Goal: Information Seeking & Learning: Learn about a topic

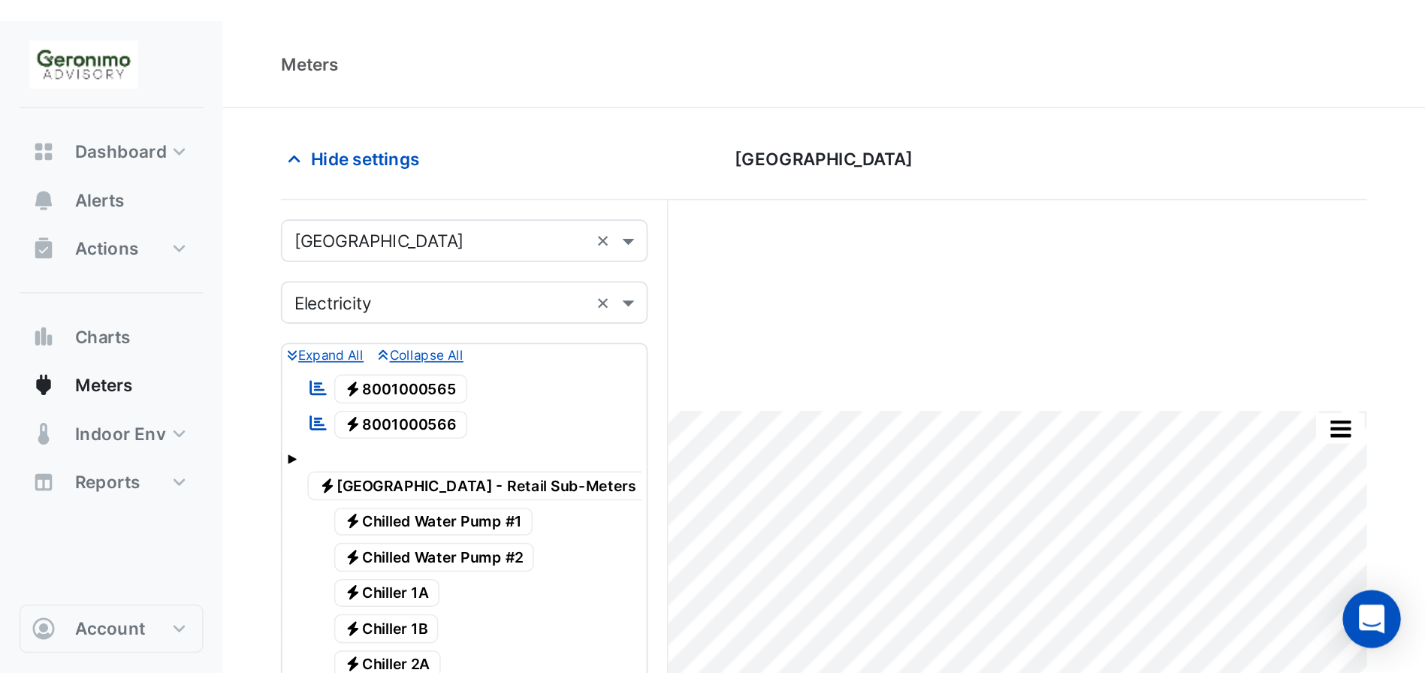
scroll to position [582, 0]
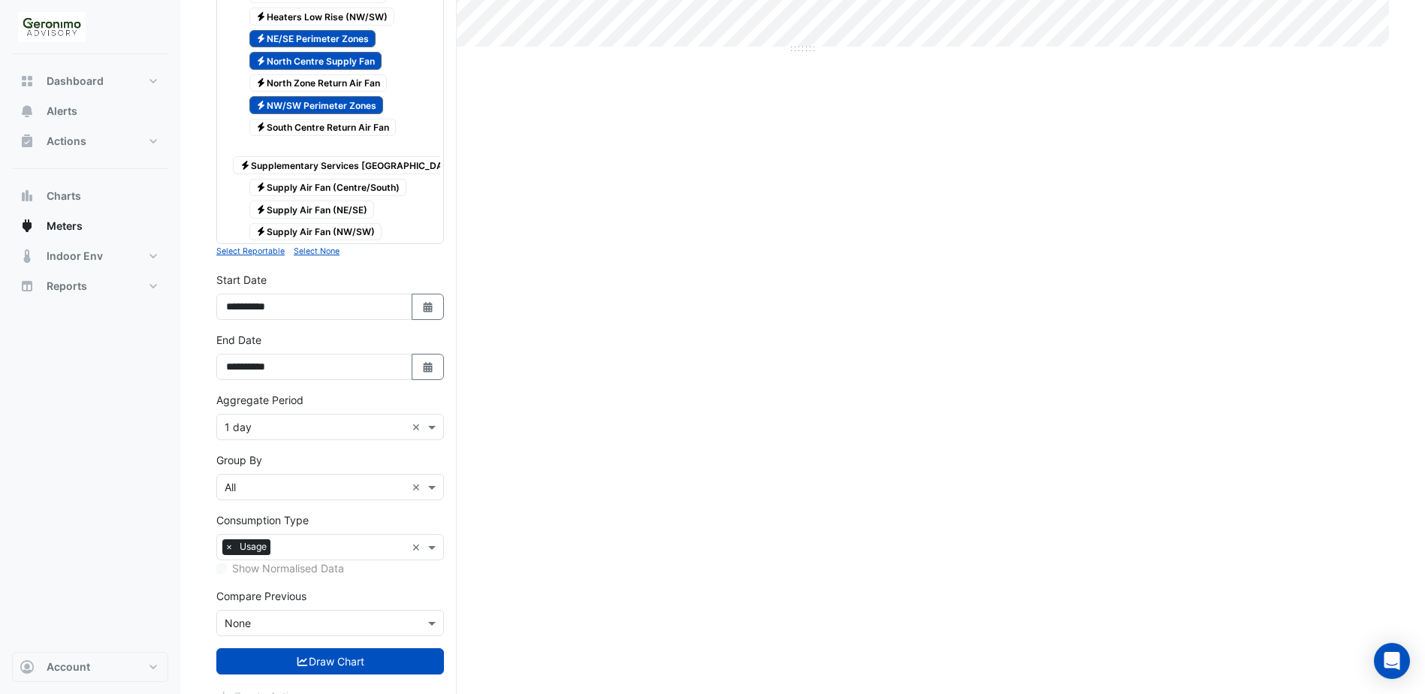
drag, startPoint x: 313, startPoint y: 104, endPoint x: 312, endPoint y: 95, distance: 8.3
click at [313, 104] on span "Electricity NW/SW Perimeter Zones" at bounding box center [316, 105] width 134 height 18
click at [319, 64] on span "Electricity North Centre Supply Fan" at bounding box center [315, 61] width 133 height 18
click at [320, 43] on span "Electricity NE/SE Perimeter Zones" at bounding box center [312, 39] width 127 height 18
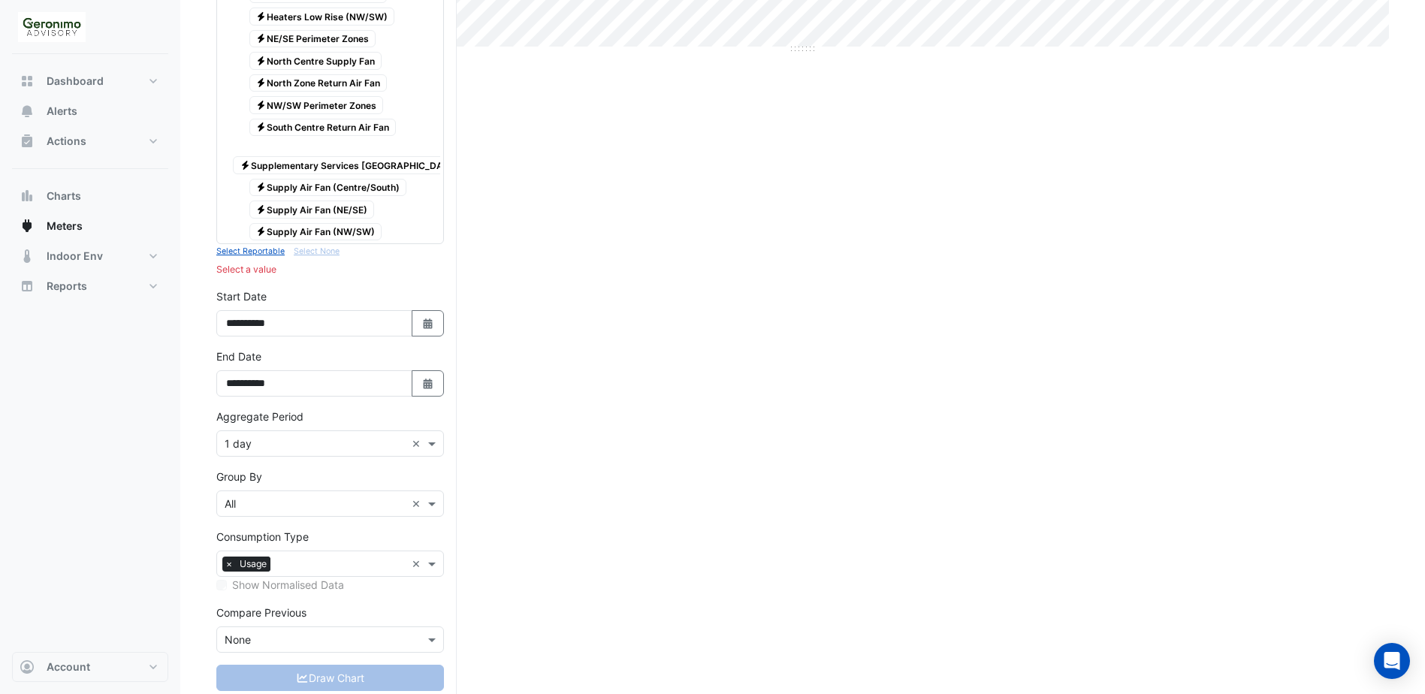
click at [331, 230] on span "Electricity Supply Air Fan (NW/SW)" at bounding box center [315, 232] width 133 height 18
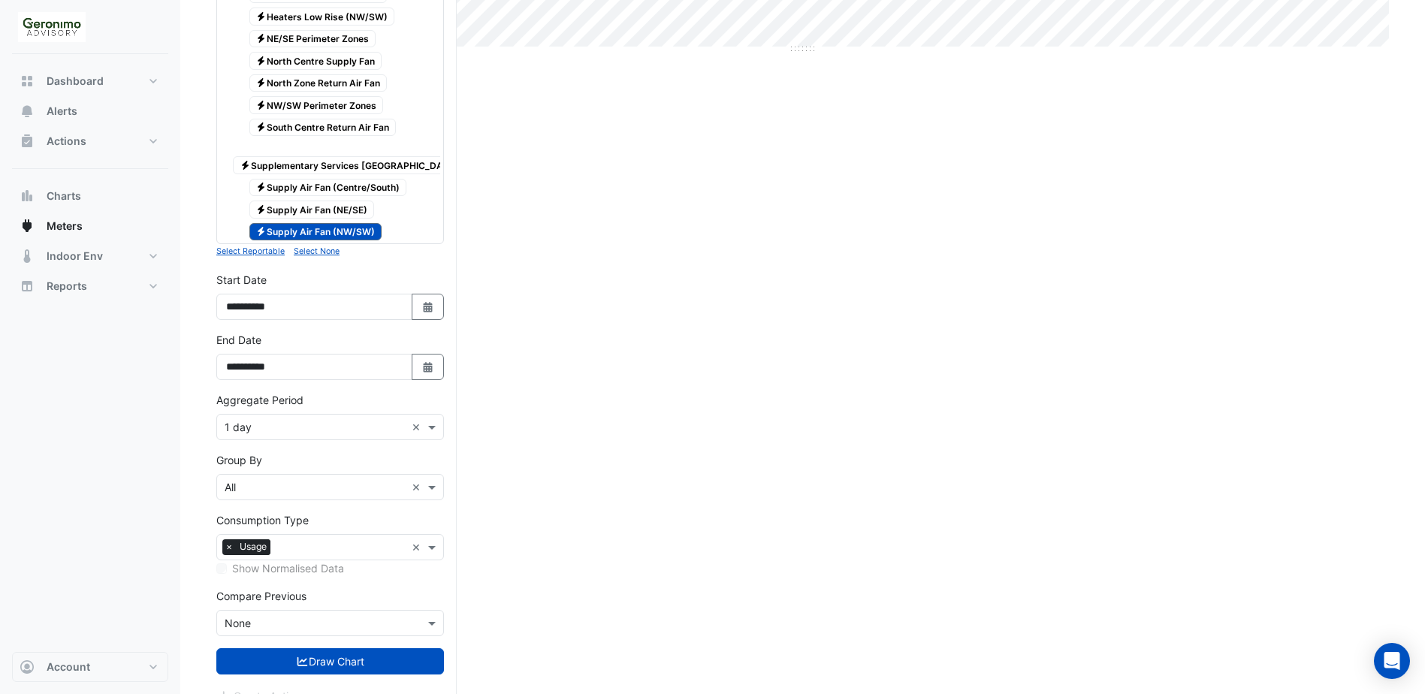
click at [379, 183] on span "Electricity Supply Air Fan (Centre/South)" at bounding box center [328, 188] width 158 height 18
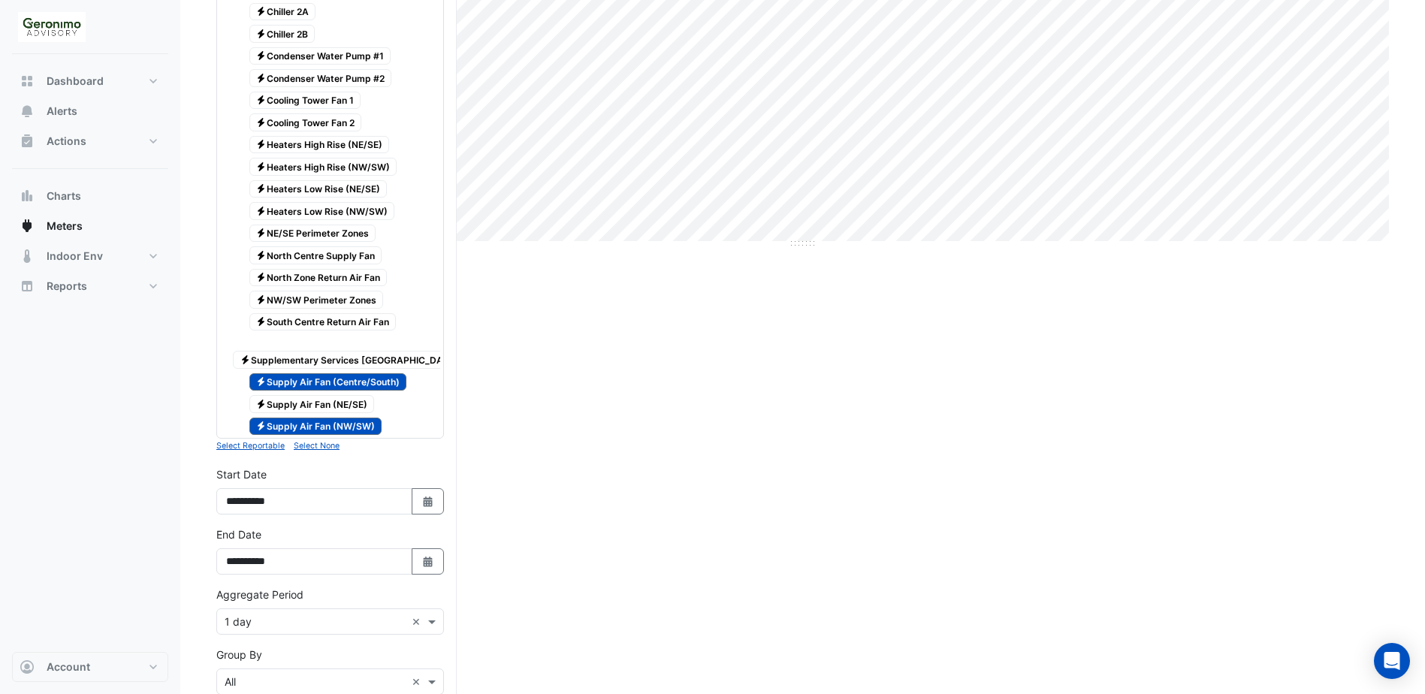
scroll to position [616, 0]
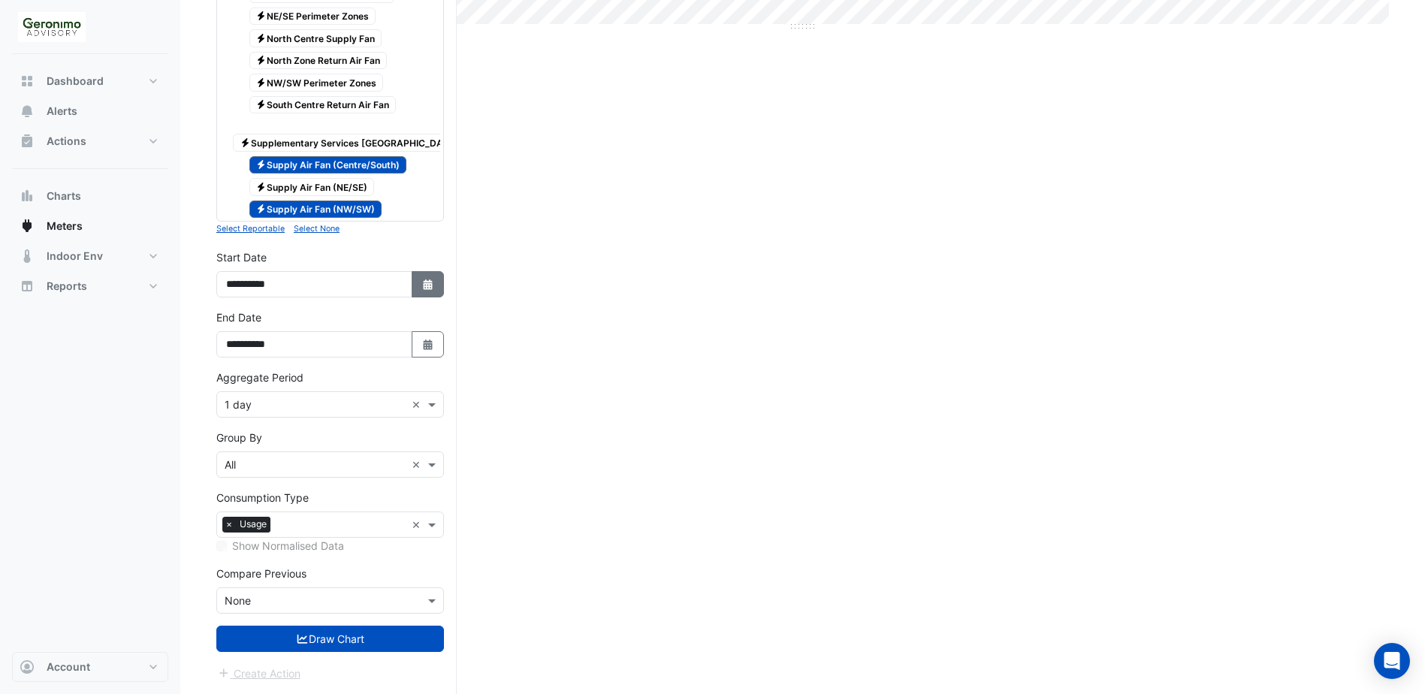
click at [428, 282] on icon "button" at bounding box center [427, 284] width 9 height 11
select select "*"
select select "****"
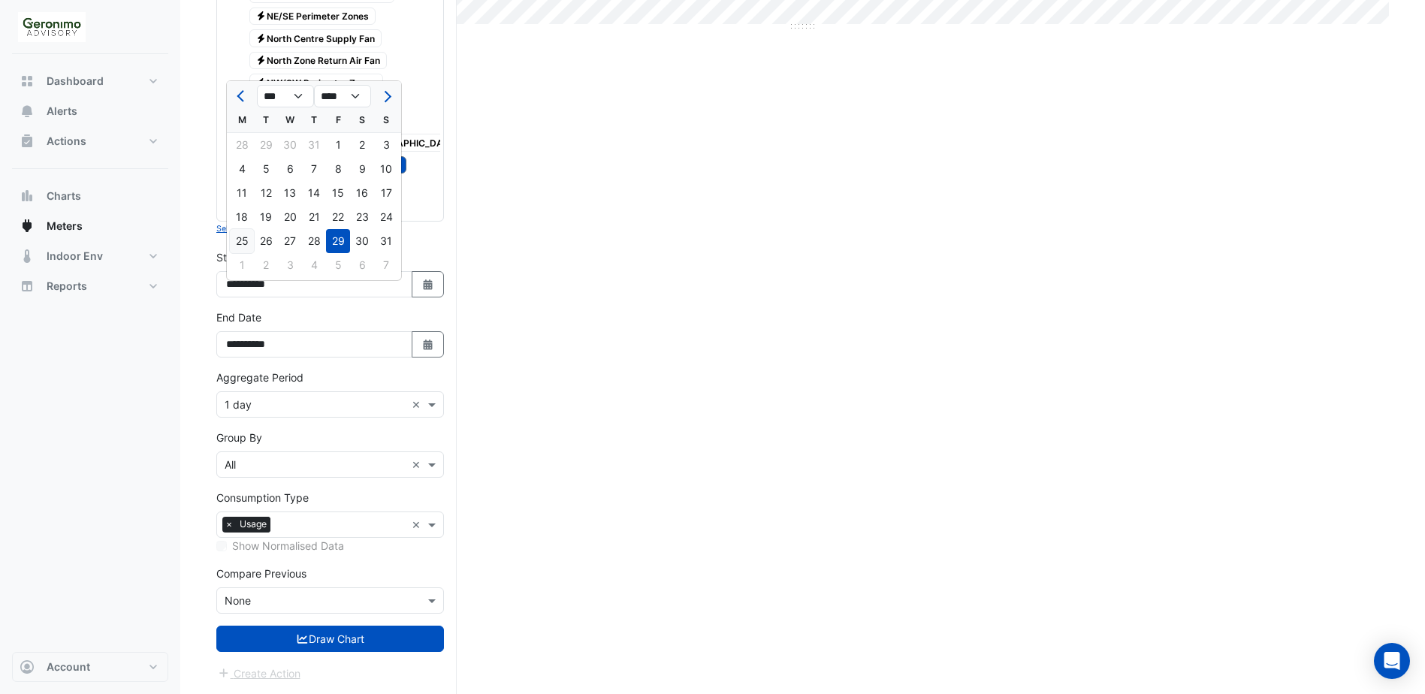
click at [237, 231] on div "25" at bounding box center [242, 241] width 24 height 24
type input "**********"
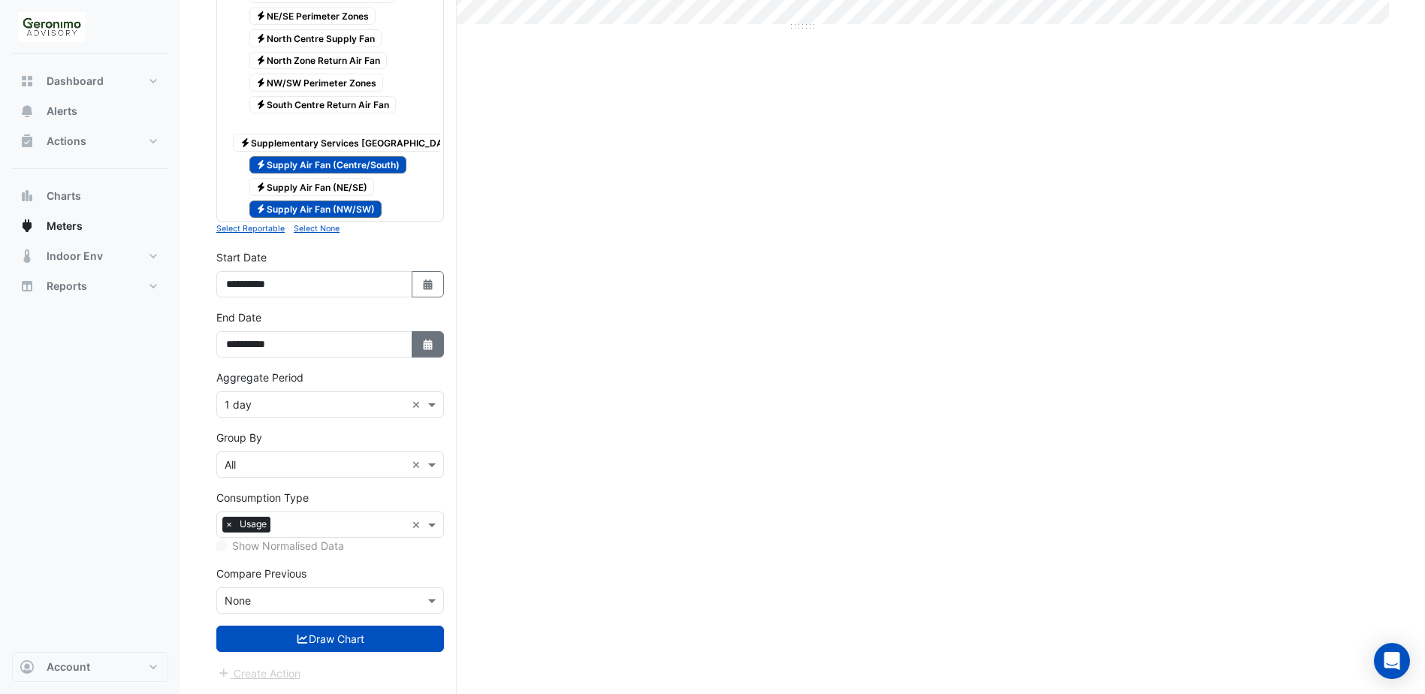
click at [425, 343] on icon "button" at bounding box center [427, 345] width 9 height 11
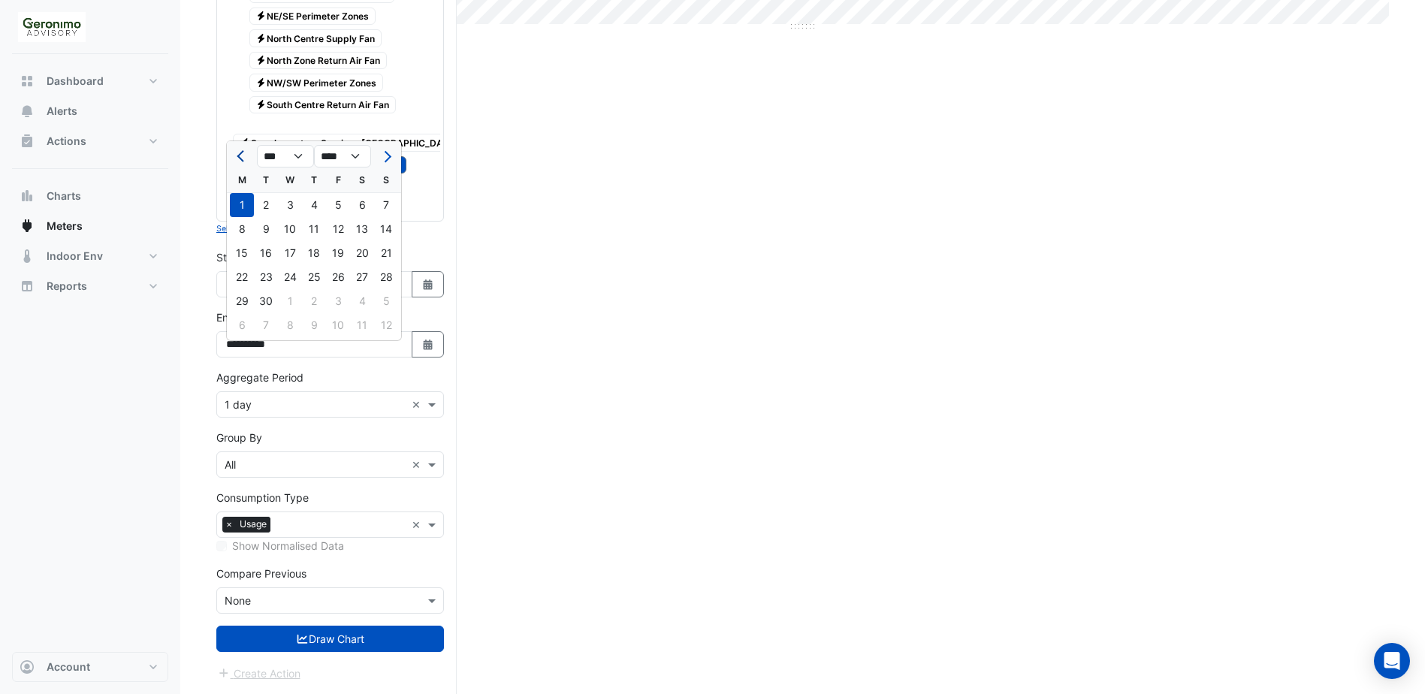
click at [246, 151] on span "Previous month" at bounding box center [242, 156] width 11 height 11
select select "*"
click at [330, 291] on div "29" at bounding box center [338, 301] width 24 height 24
type input "**********"
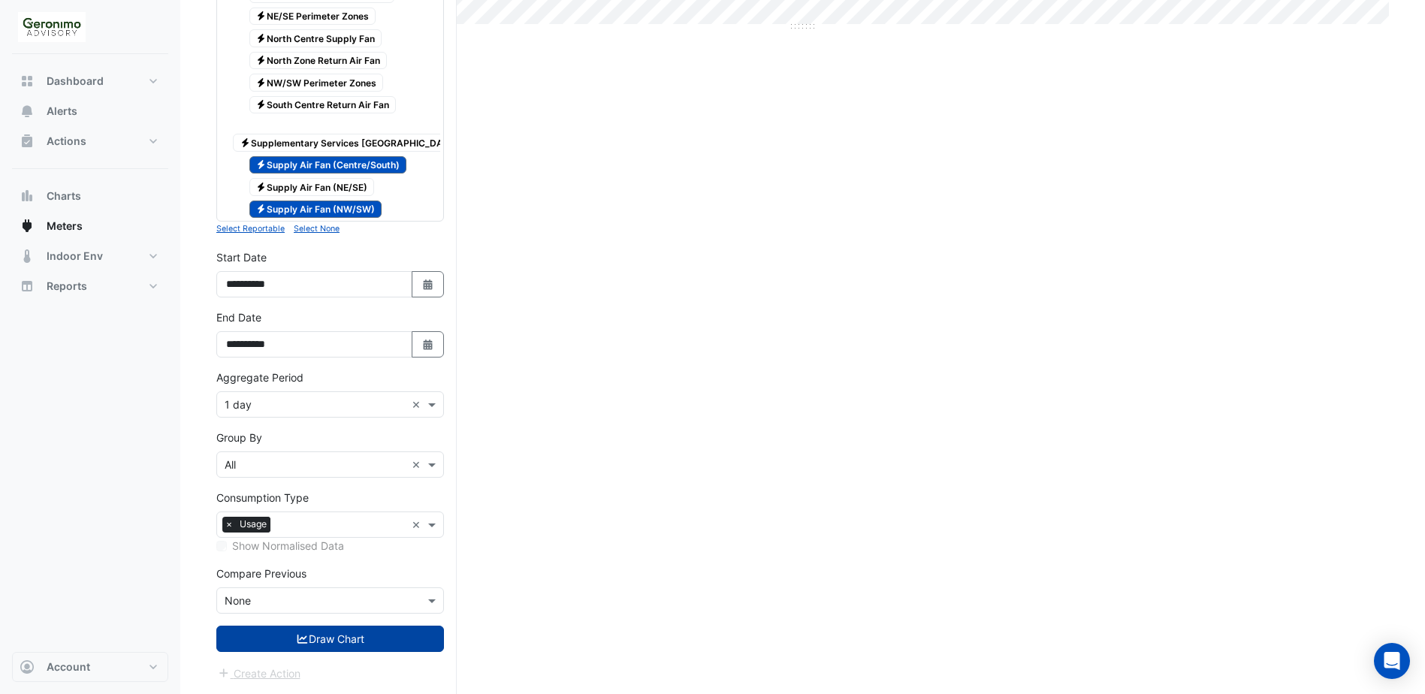
click at [306, 403] on icon "submit" at bounding box center [303, 639] width 14 height 11
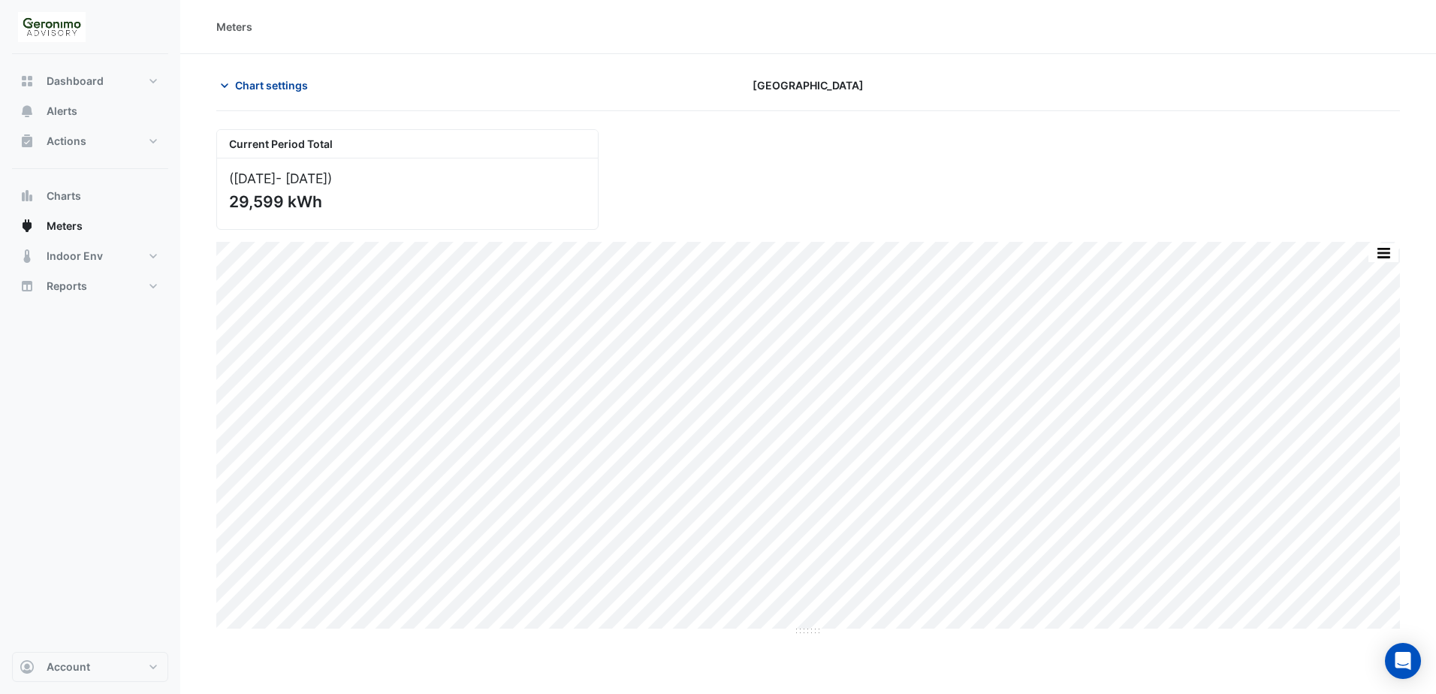
click at [222, 78] on icon "button" at bounding box center [224, 85] width 15 height 15
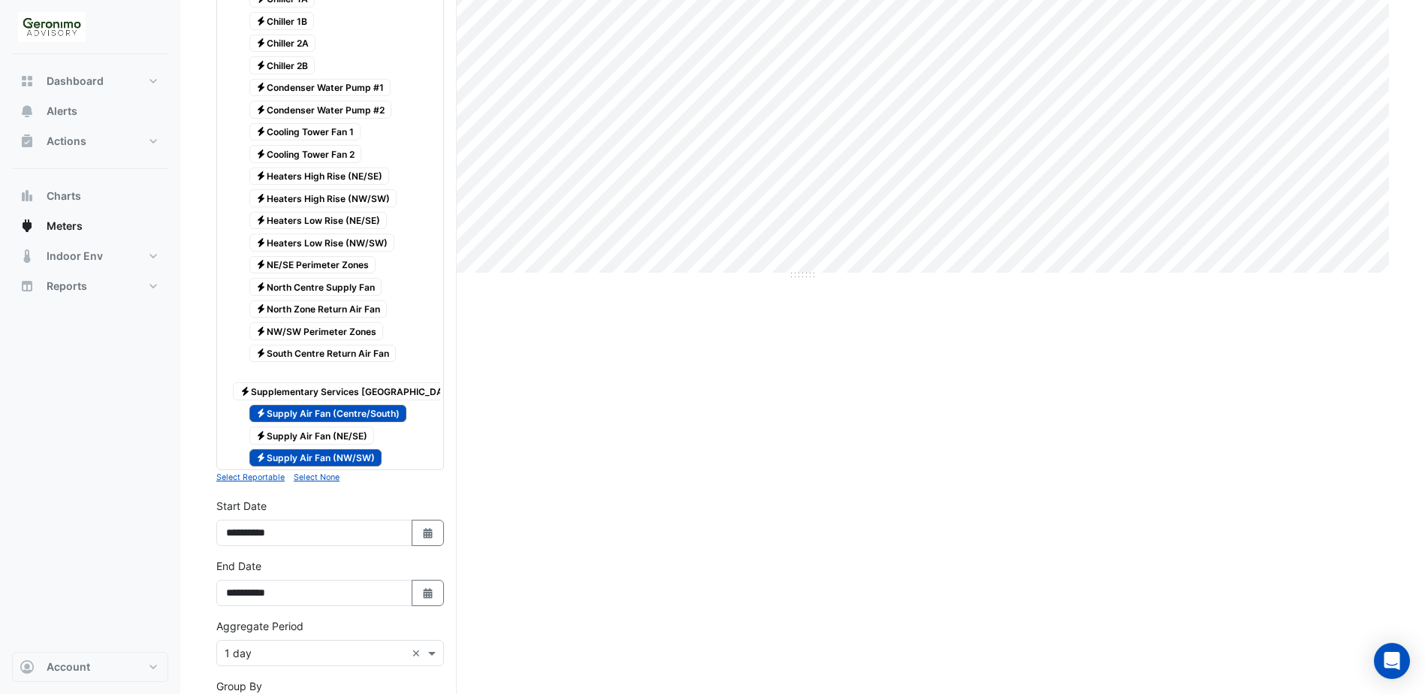
scroll to position [601, 0]
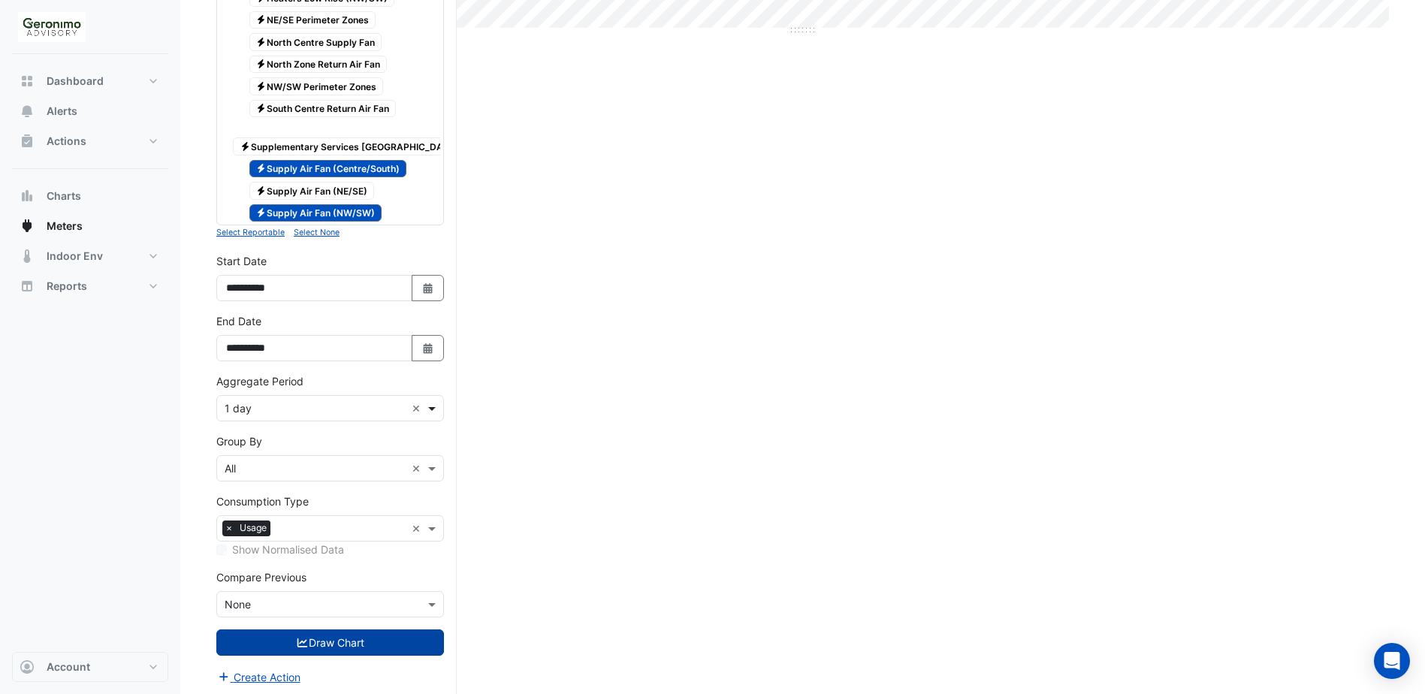
click at [433, 403] on span at bounding box center [433, 408] width 19 height 16
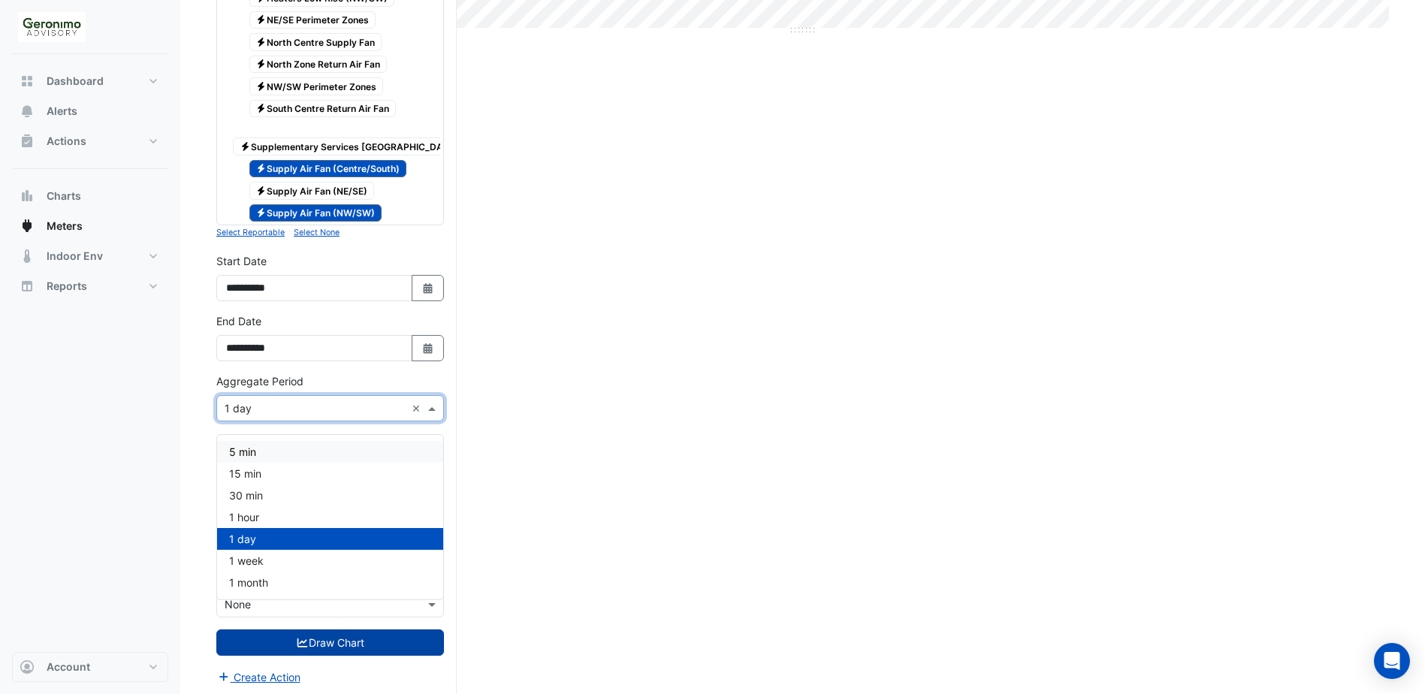
click at [326, 403] on div "5 min" at bounding box center [330, 452] width 226 height 22
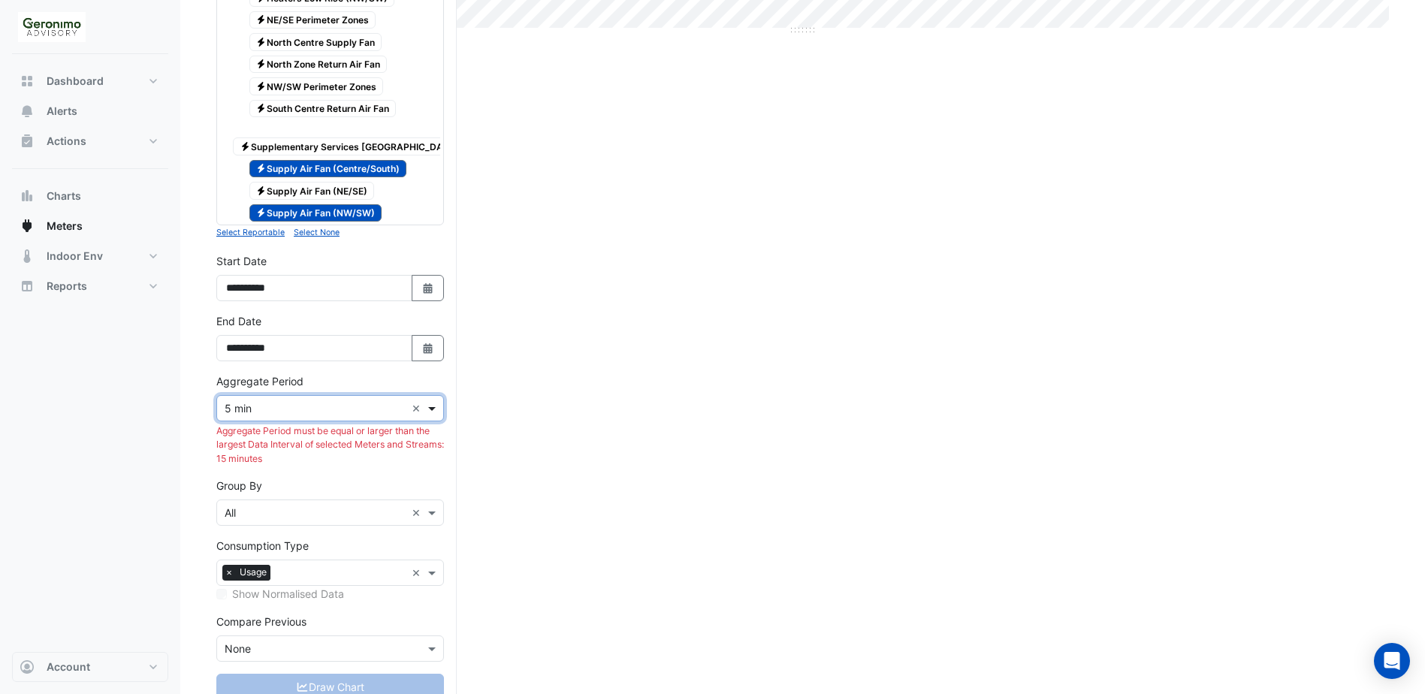
click at [427, 403] on span at bounding box center [433, 408] width 19 height 16
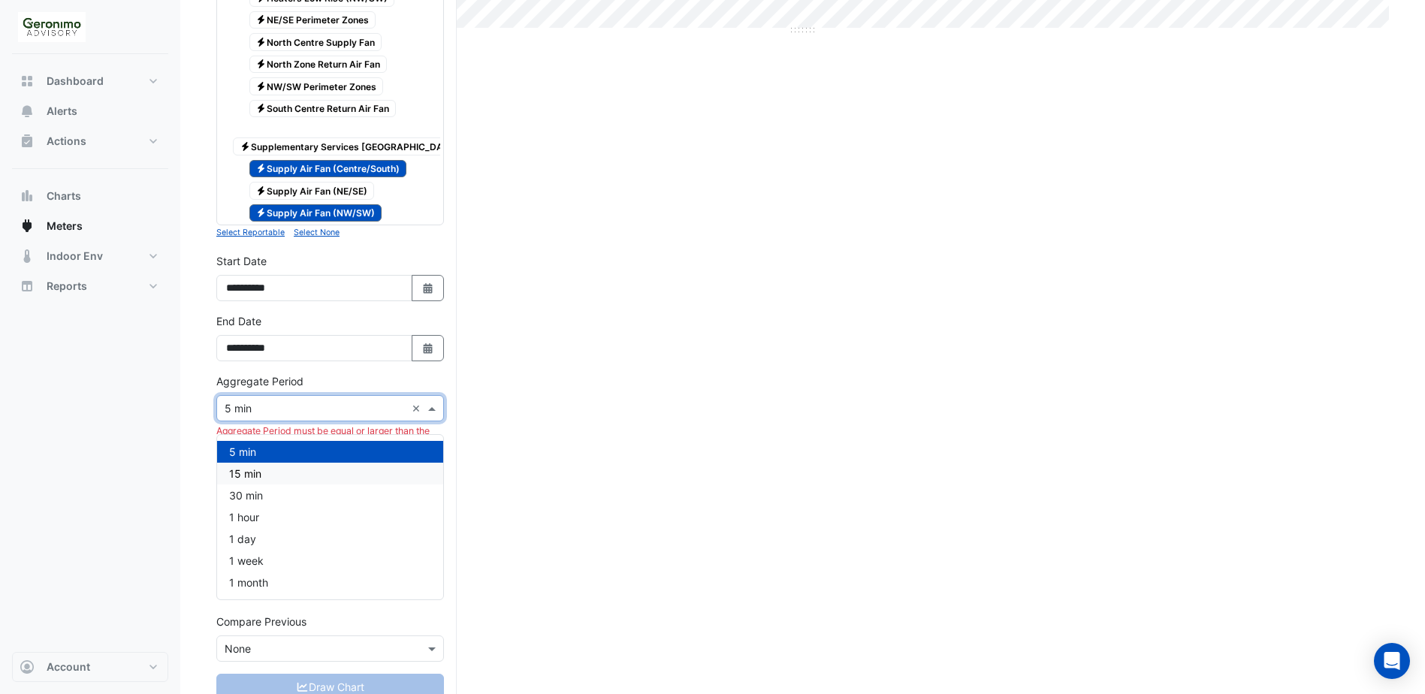
click at [319, 403] on div "15 min" at bounding box center [330, 474] width 226 height 22
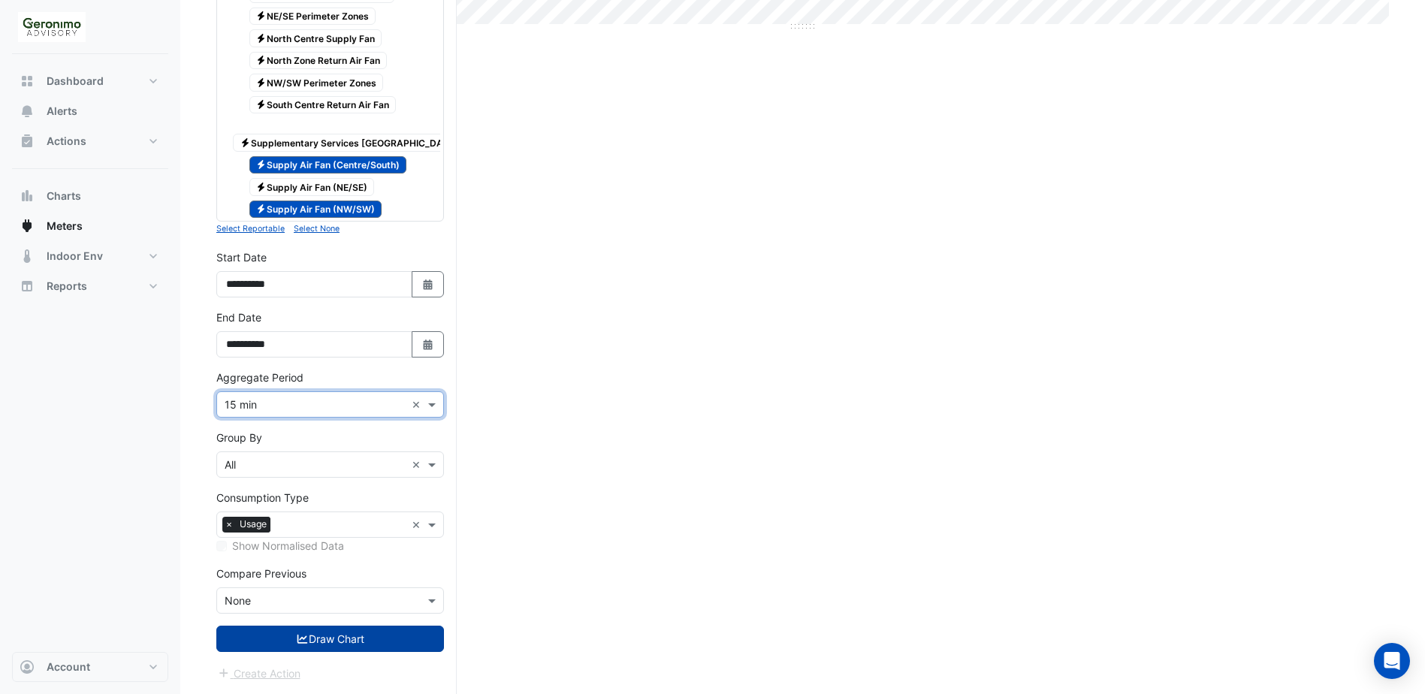
click at [329, 403] on button "Draw Chart" at bounding box center [330, 639] width 228 height 26
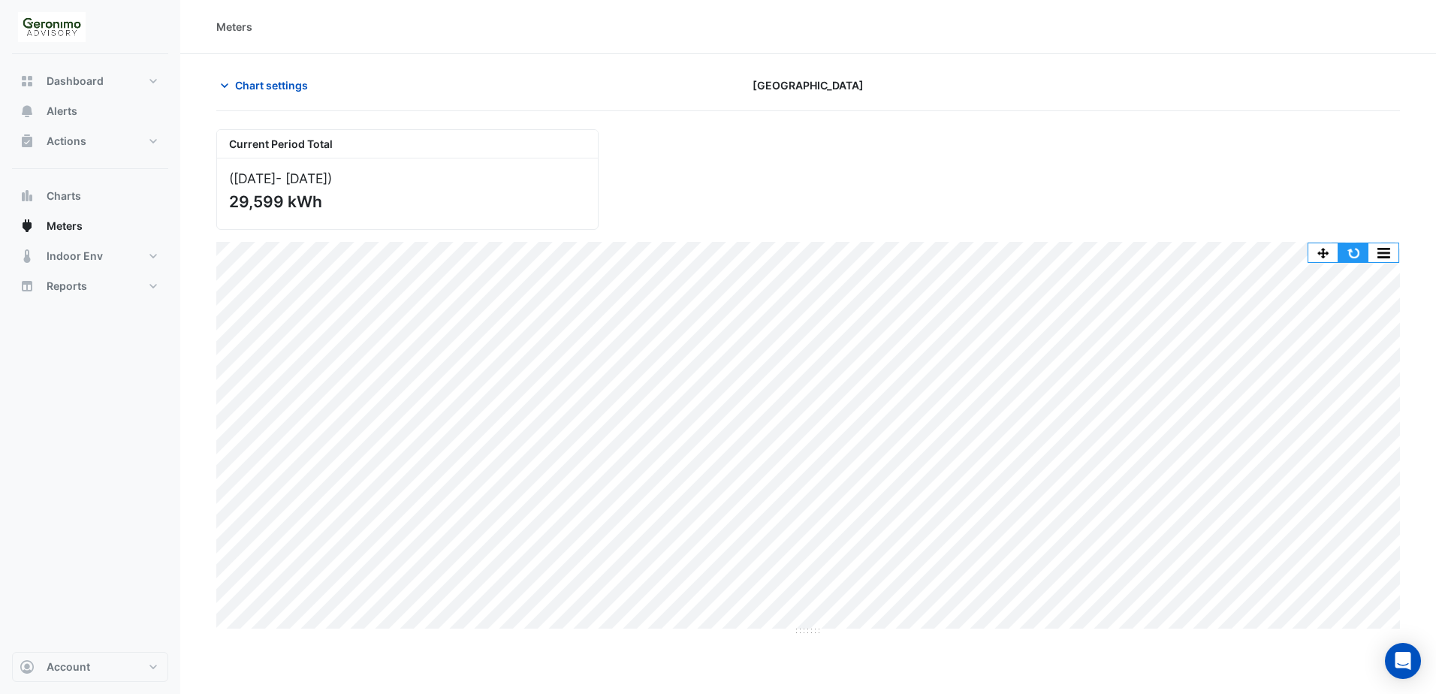
click at [883, 255] on button "button" at bounding box center [1354, 252] width 30 height 19
click at [883, 252] on button "button" at bounding box center [1354, 252] width 30 height 19
click at [883, 179] on div "Current Period Total ([DATE] - [DATE] ) 29,599 kWh" at bounding box center [808, 173] width 1202 height 113
click at [214, 82] on div "Chart settings" at bounding box center [407, 85] width 400 height 26
click at [219, 82] on icon "button" at bounding box center [224, 85] width 15 height 15
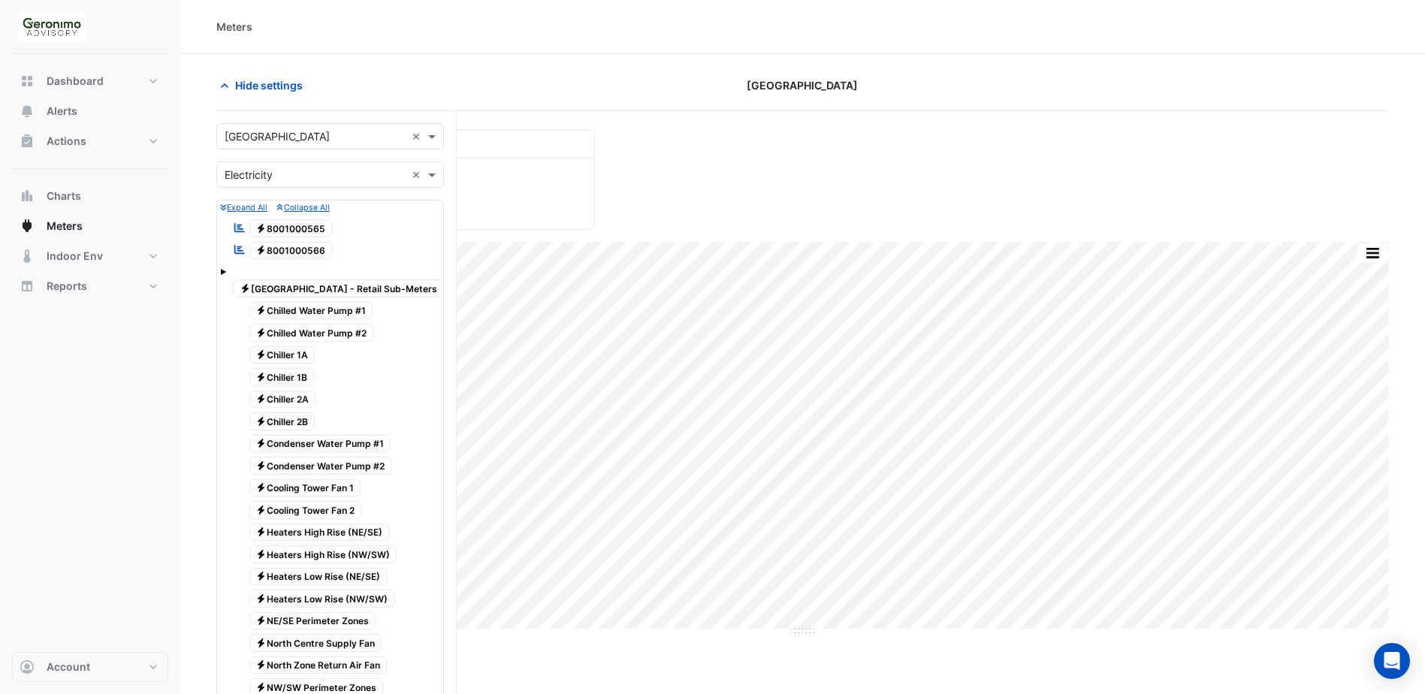
click at [344, 88] on div "Hide settings" at bounding box center [405, 85] width 397 height 26
click at [223, 86] on icon "button" at bounding box center [225, 85] width 8 height 5
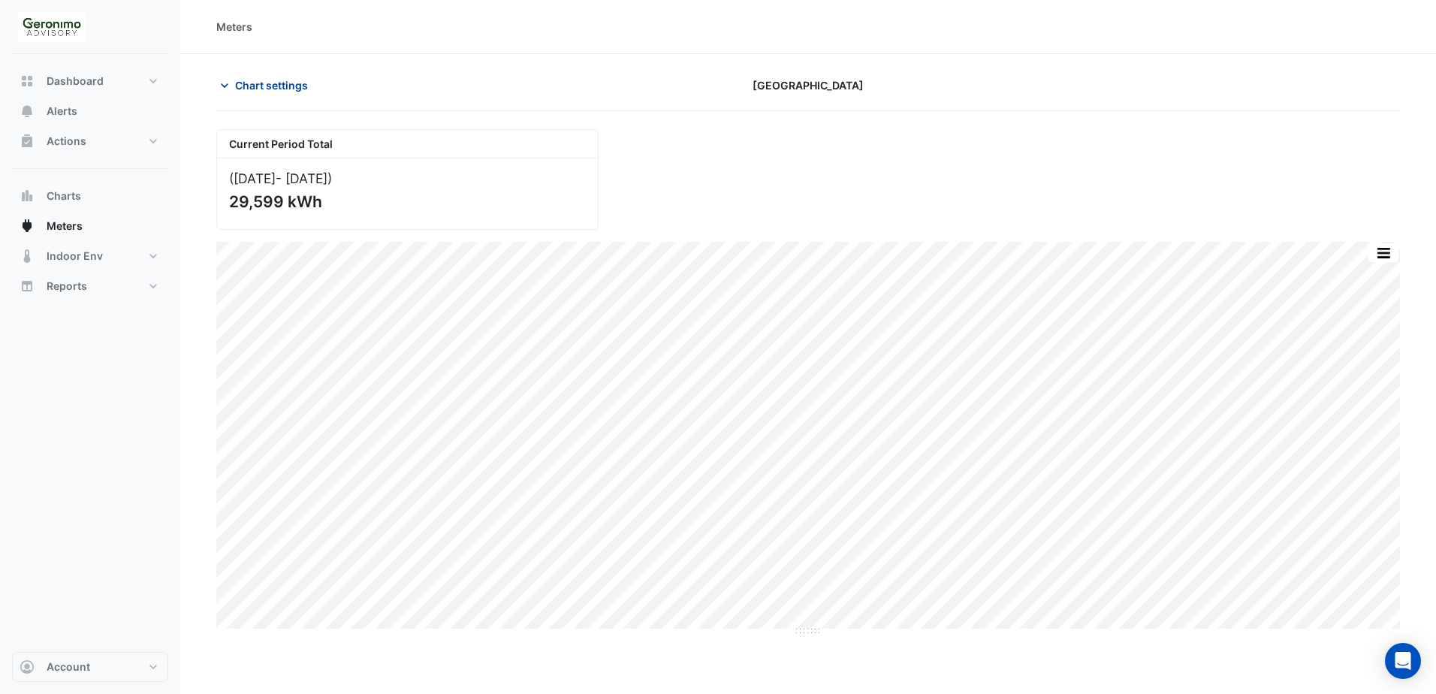
click at [234, 87] on button "Chart settings" at bounding box center [266, 85] width 101 height 26
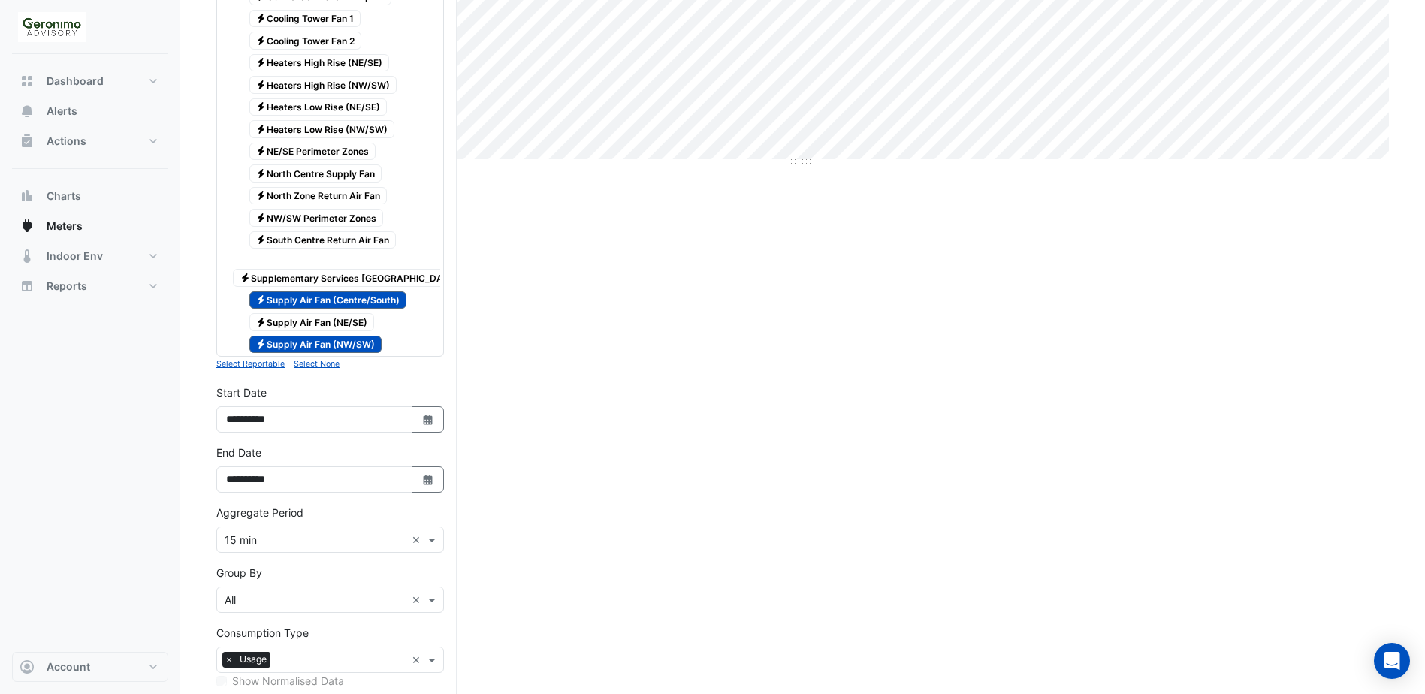
scroll to position [616, 0]
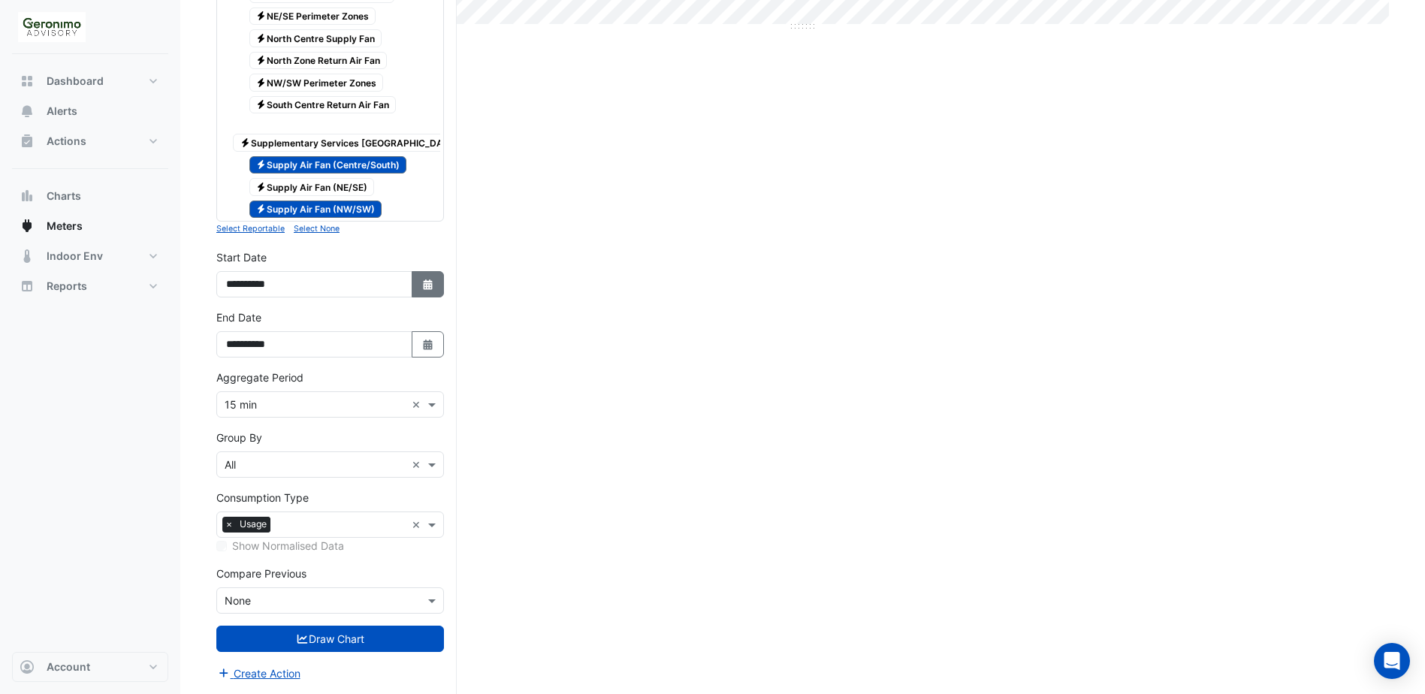
click at [415, 284] on button "Select Date" at bounding box center [428, 284] width 33 height 26
select select "*"
select select "****"
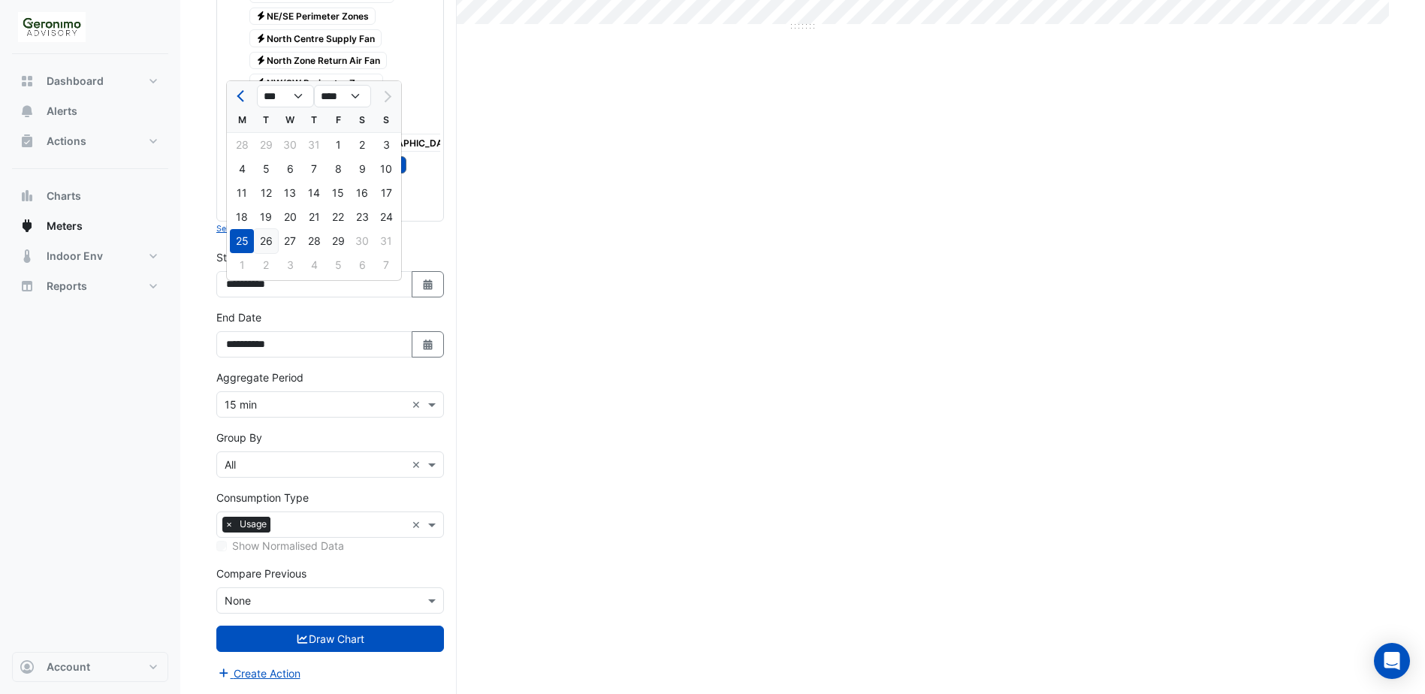
click at [262, 229] on div "26" at bounding box center [266, 241] width 24 height 24
type input "**********"
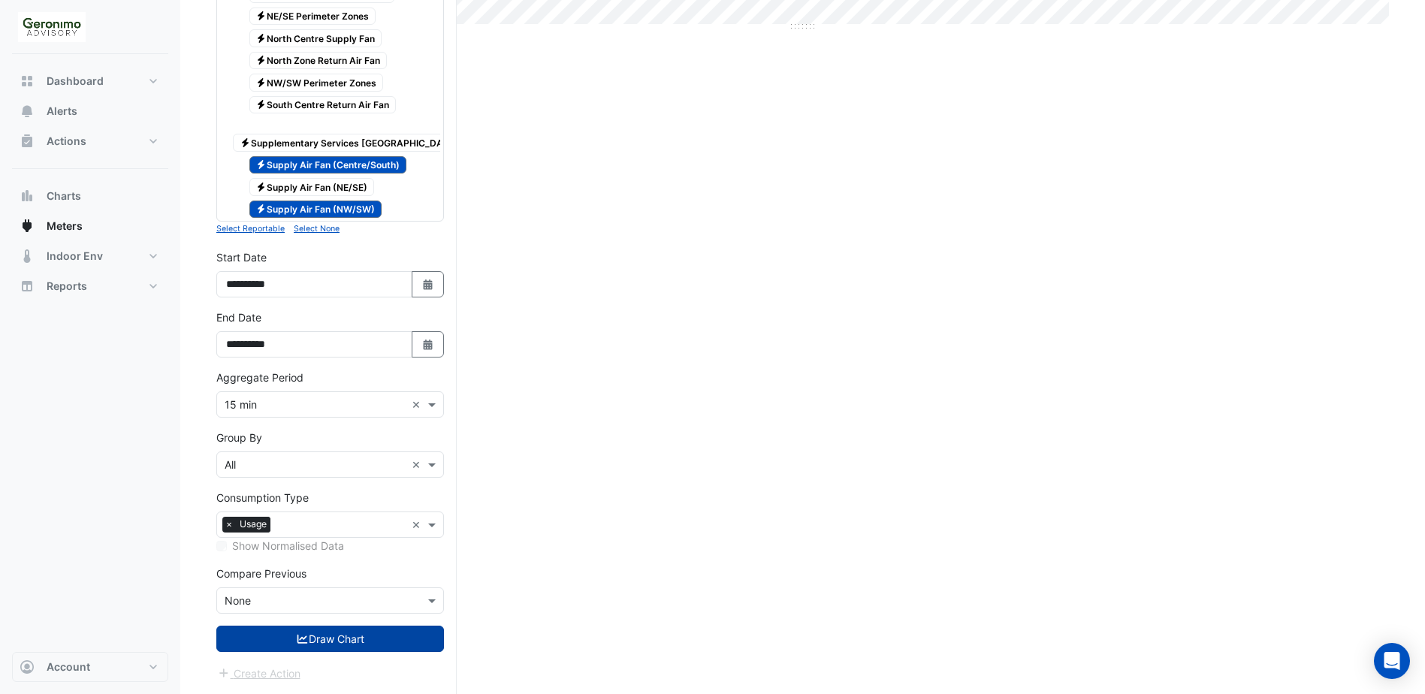
click at [311, 403] on button "Draw Chart" at bounding box center [330, 639] width 228 height 26
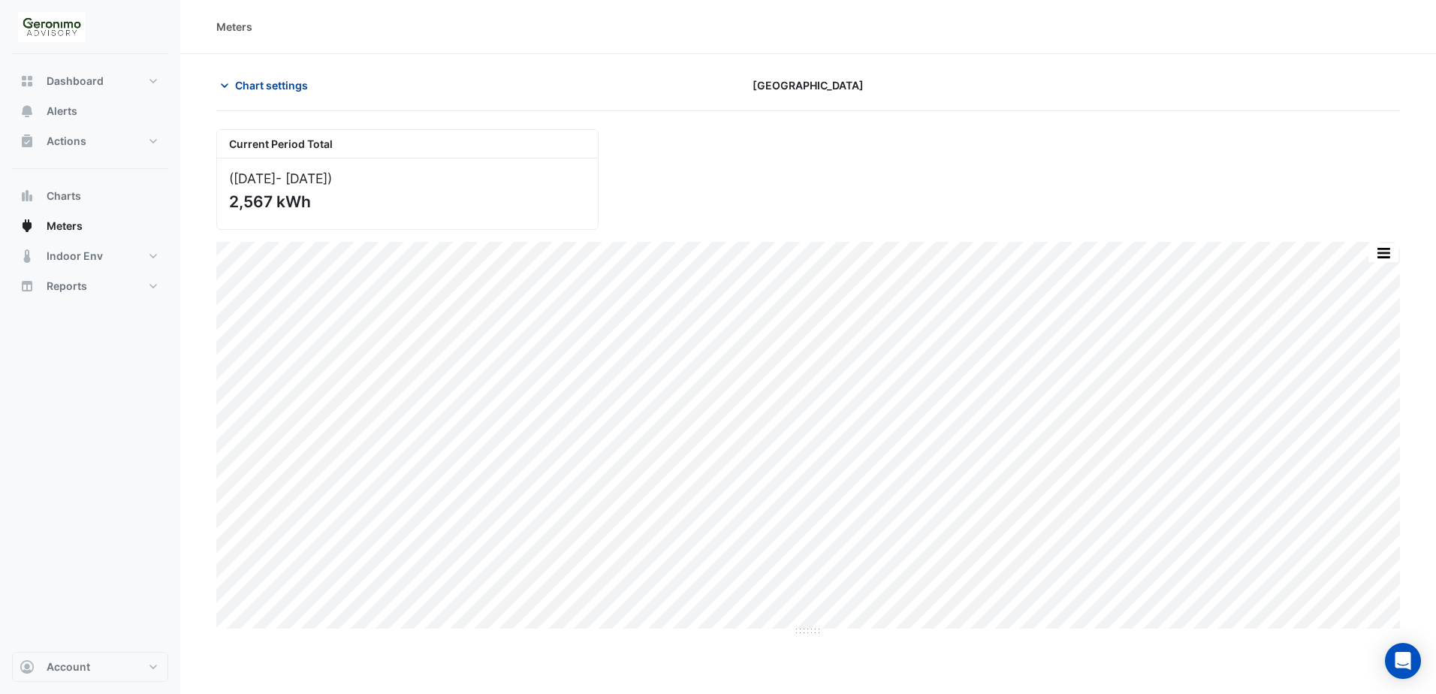
click at [225, 92] on icon "button" at bounding box center [224, 85] width 15 height 15
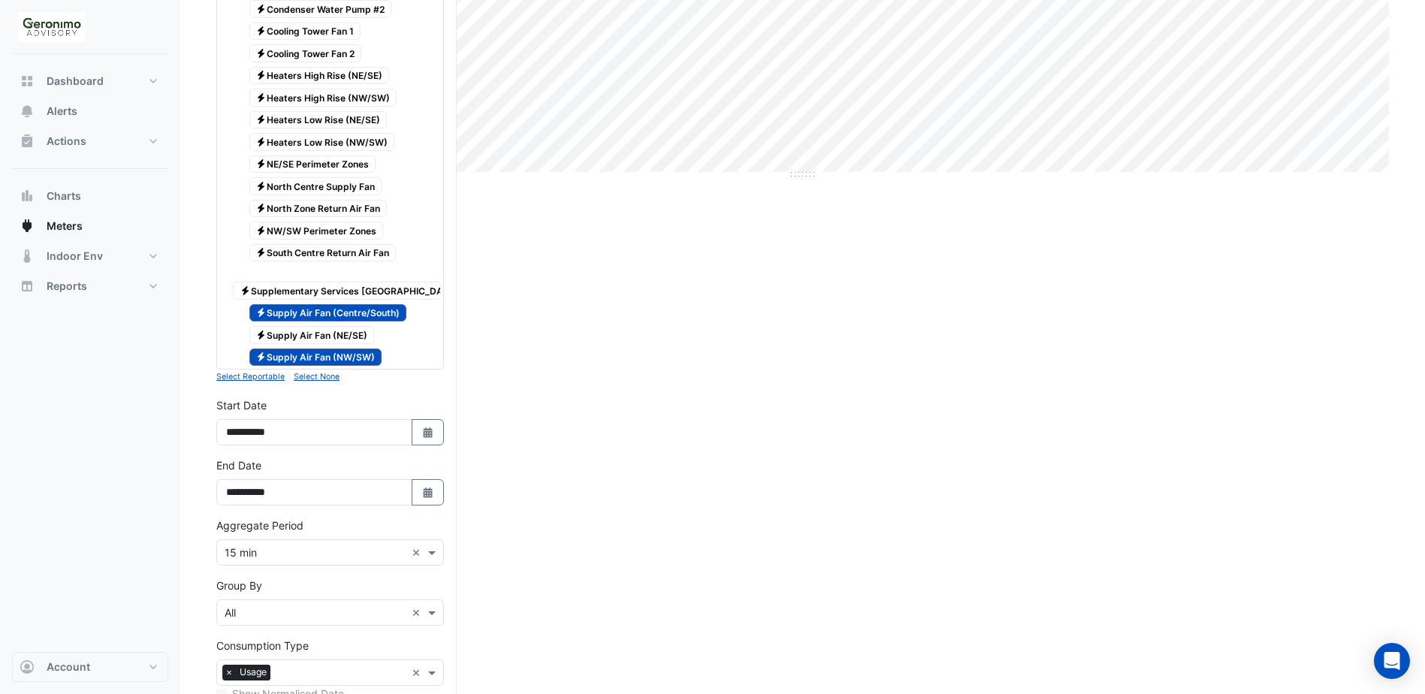
scroll to position [601, 0]
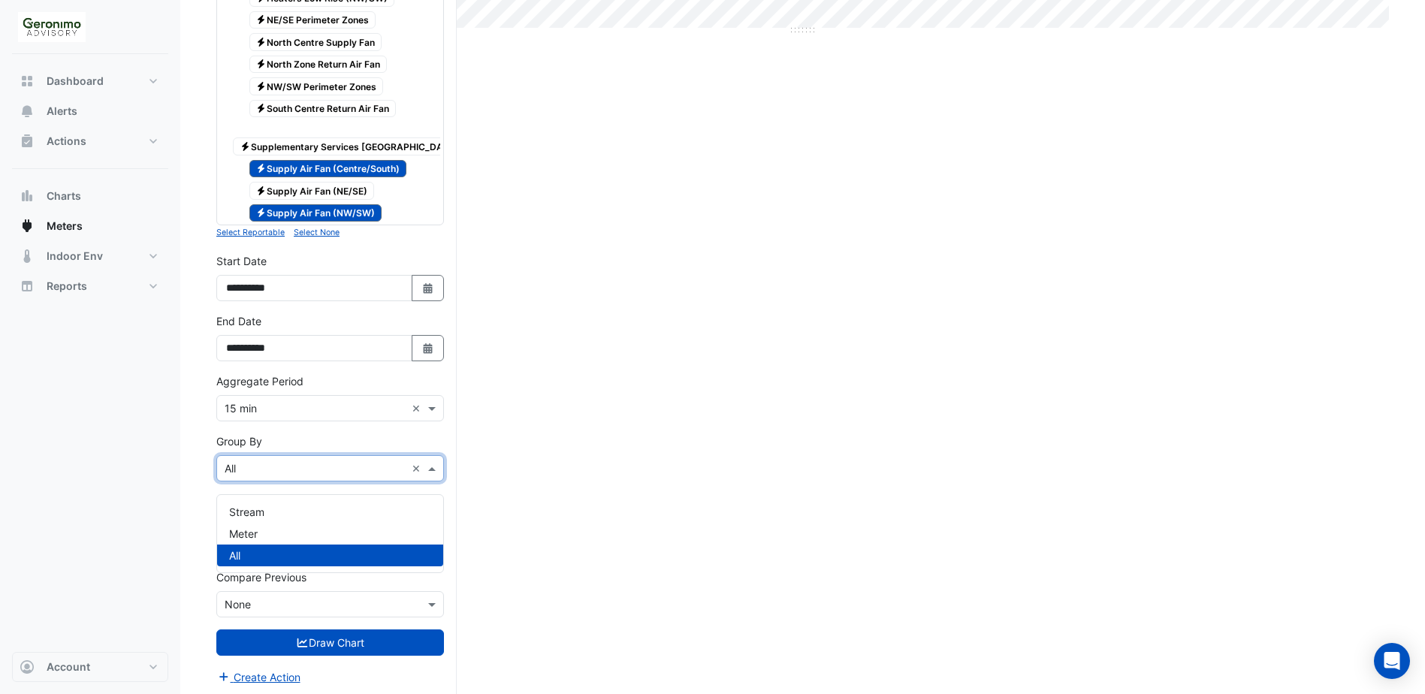
click at [436, 403] on span at bounding box center [433, 468] width 19 height 16
click at [429, 403] on span at bounding box center [433, 408] width 19 height 16
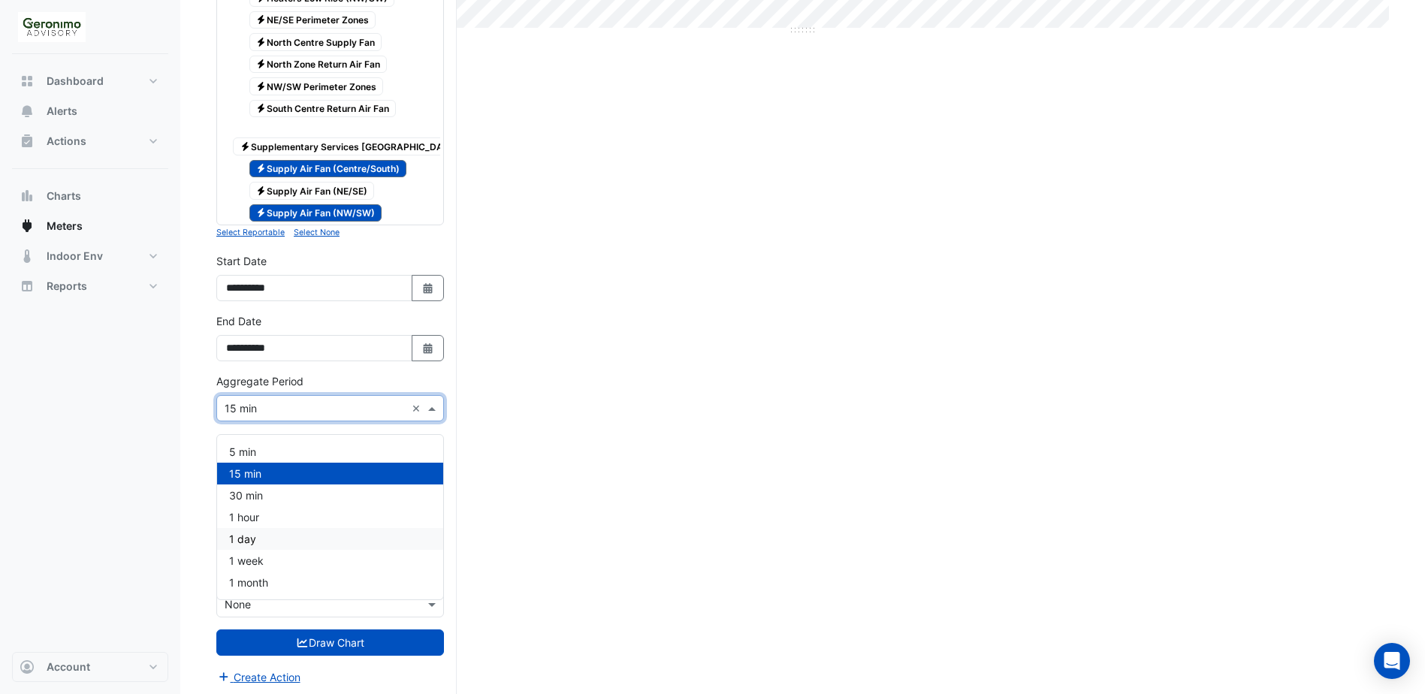
click at [301, 403] on div "1 day" at bounding box center [330, 539] width 226 height 22
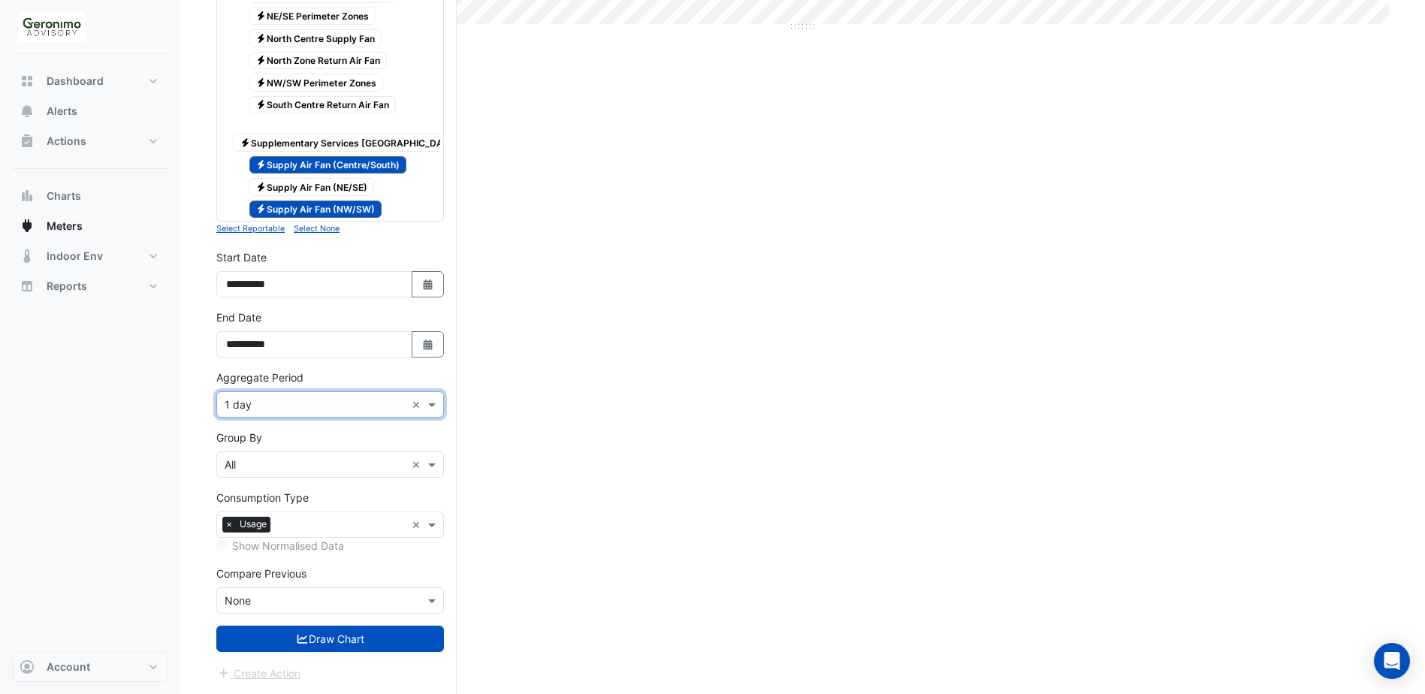
scroll to position [616, 0]
click at [315, 403] on button "Draw Chart" at bounding box center [330, 639] width 228 height 26
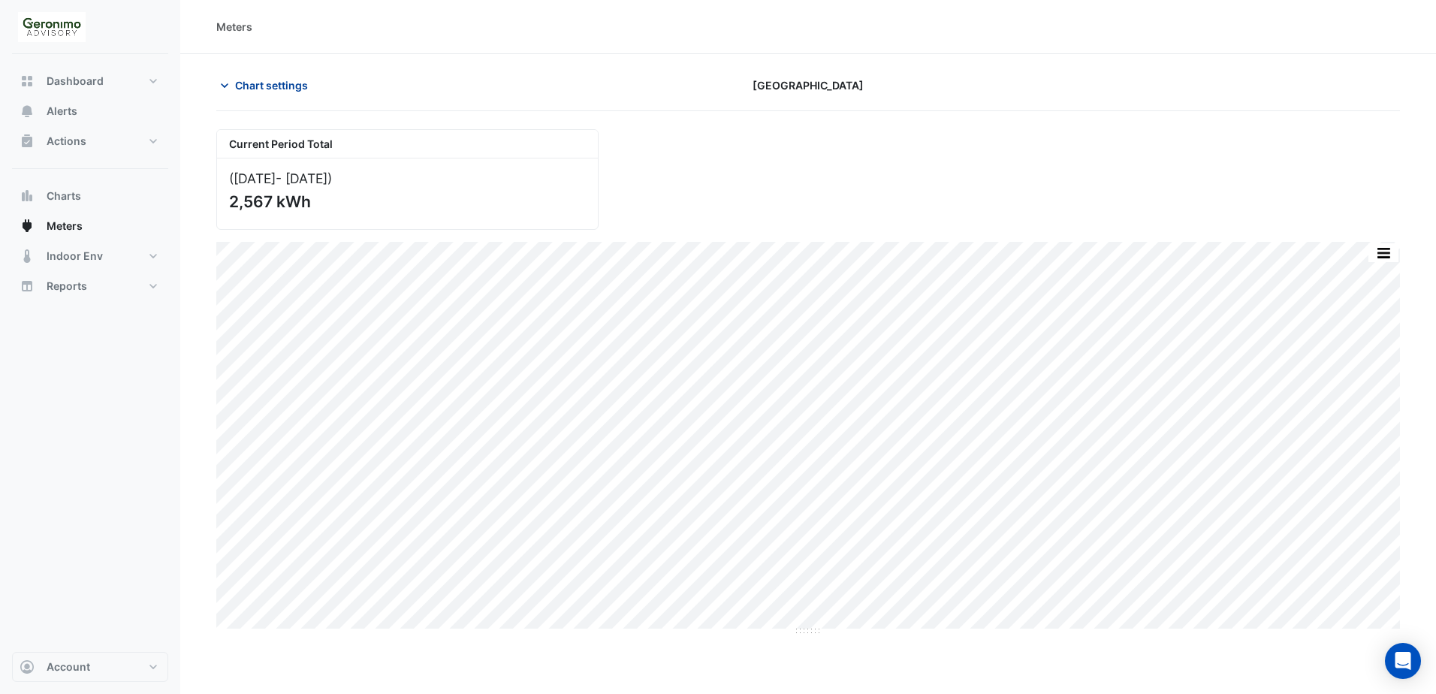
click at [224, 83] on icon "button" at bounding box center [224, 85] width 15 height 15
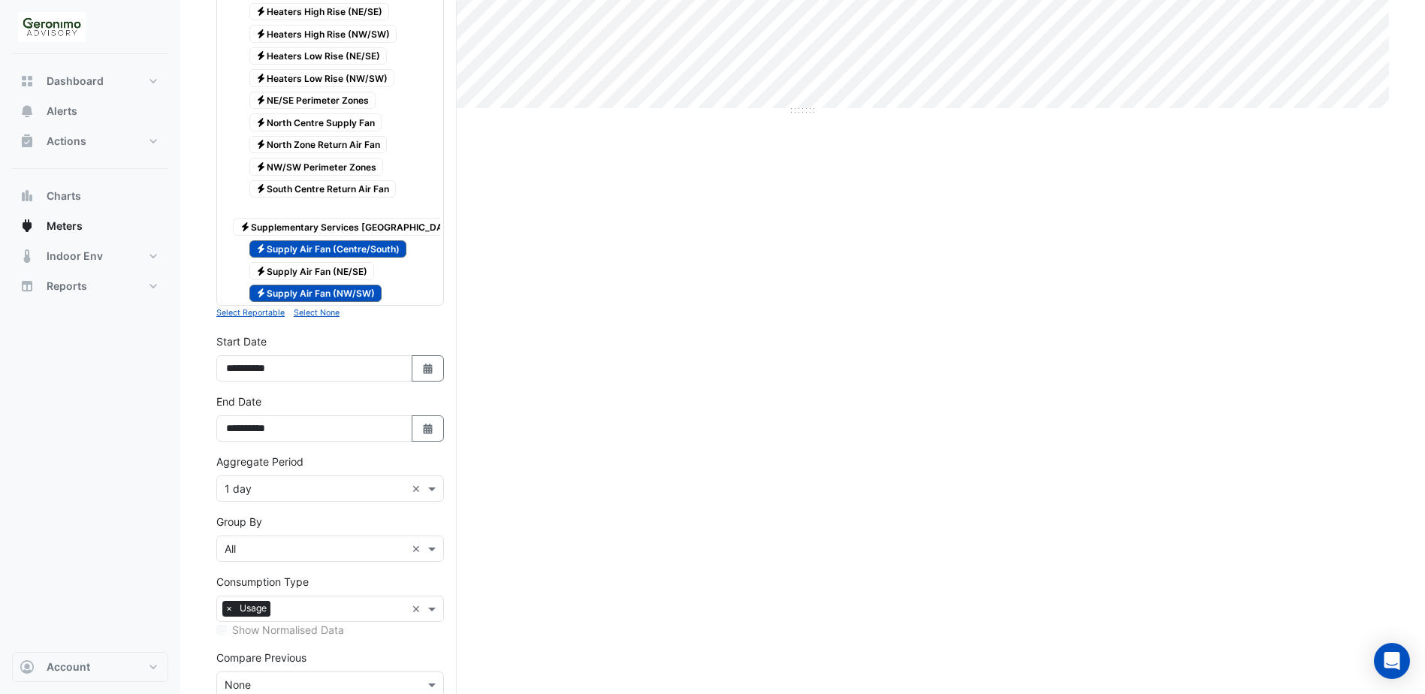
scroll to position [616, 0]
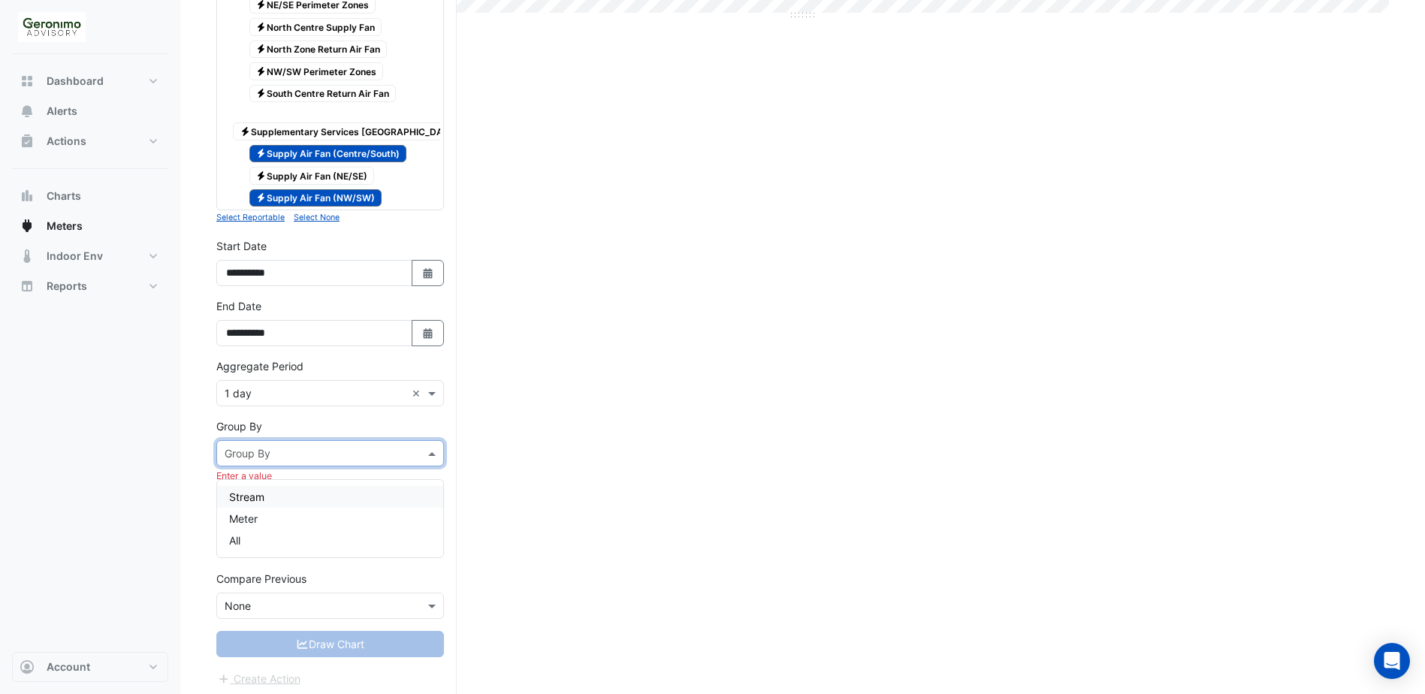
click at [430, 403] on span at bounding box center [433, 453] width 19 height 16
click at [288, 403] on div "Meter" at bounding box center [330, 519] width 226 height 22
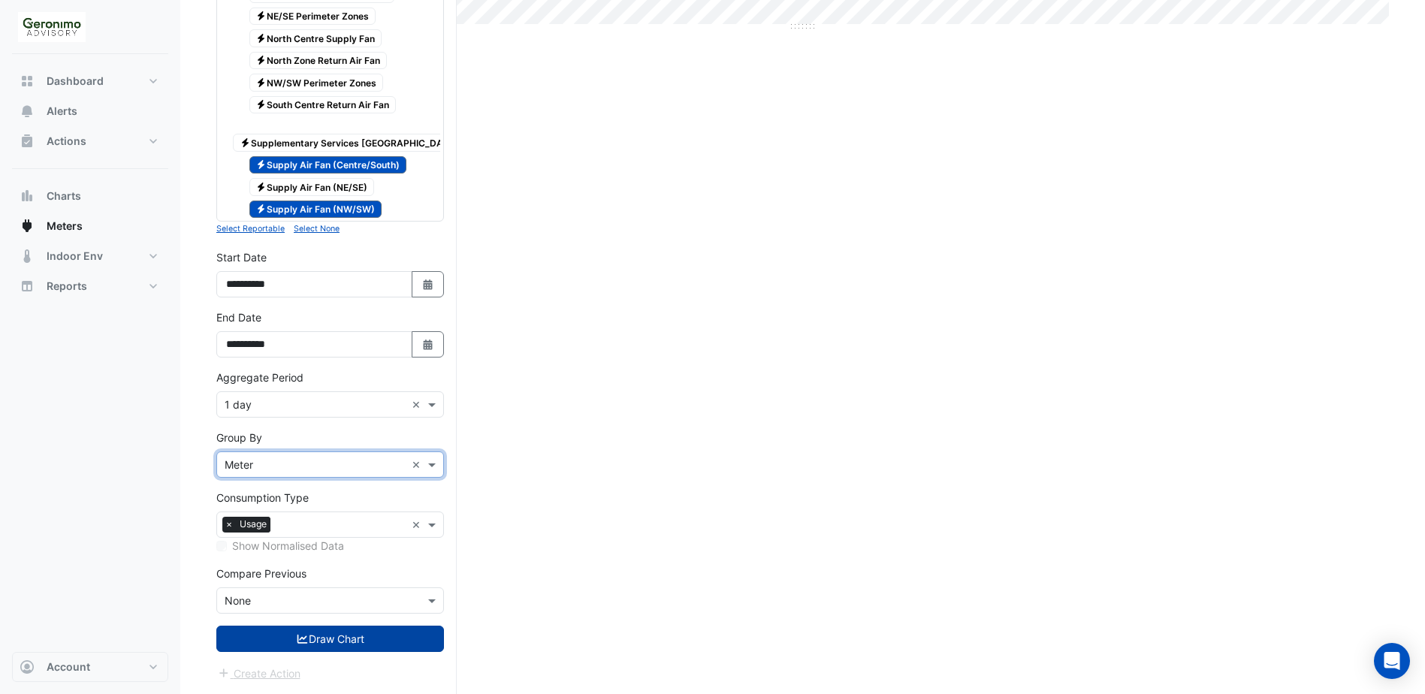
click at [286, 403] on button "Draw Chart" at bounding box center [330, 639] width 228 height 26
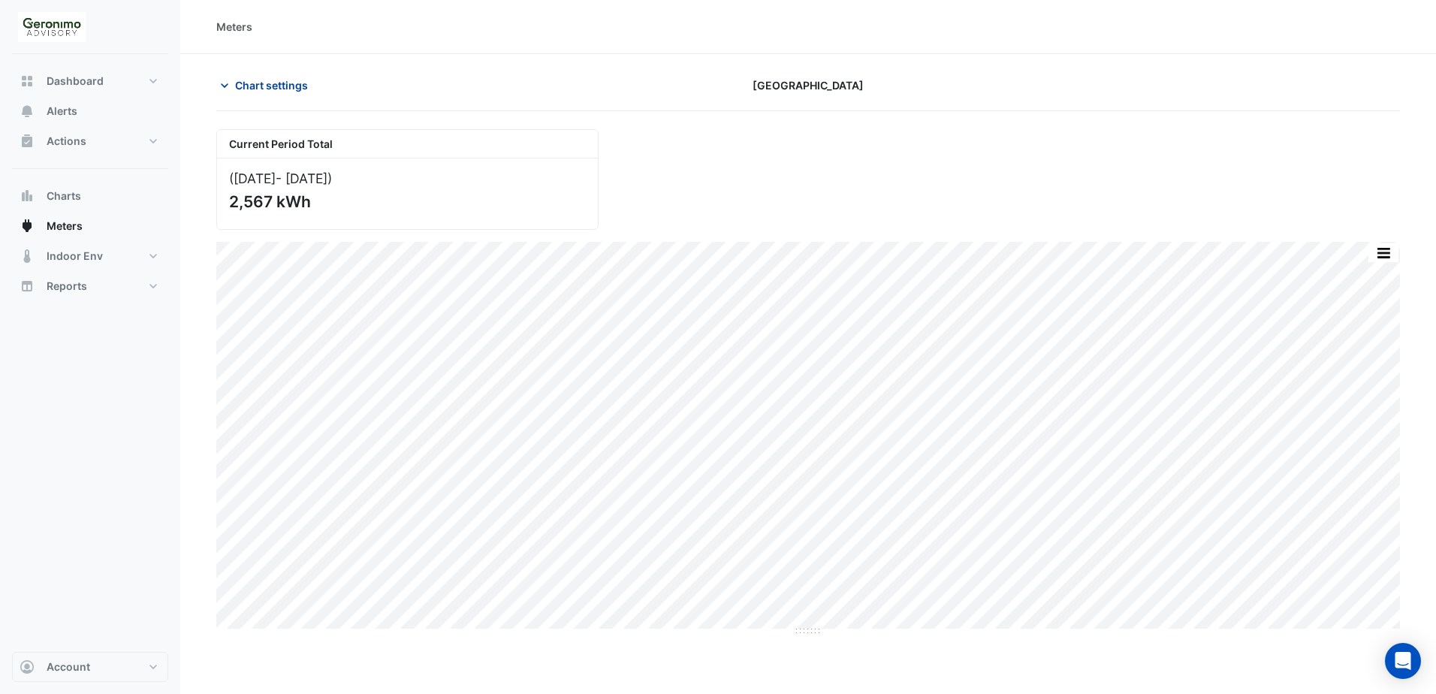
click at [222, 86] on icon "button" at bounding box center [224, 85] width 15 height 15
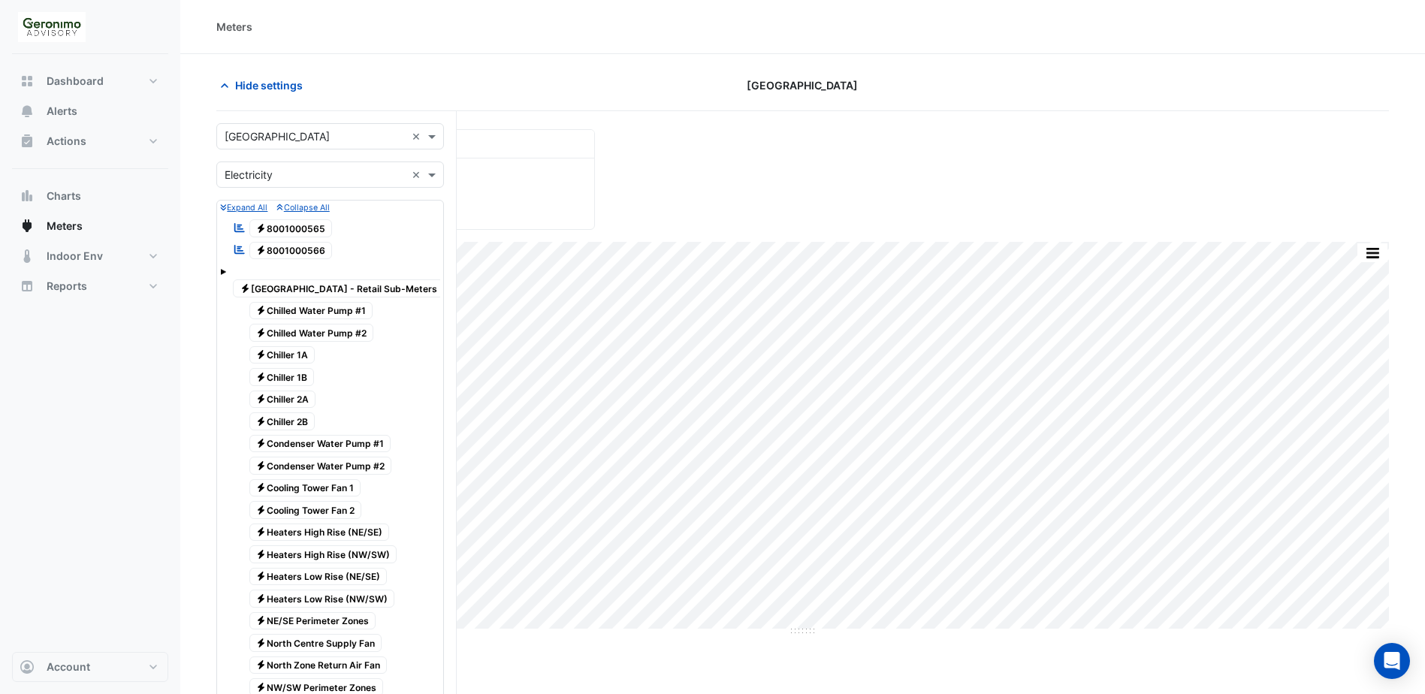
scroll to position [451, 0]
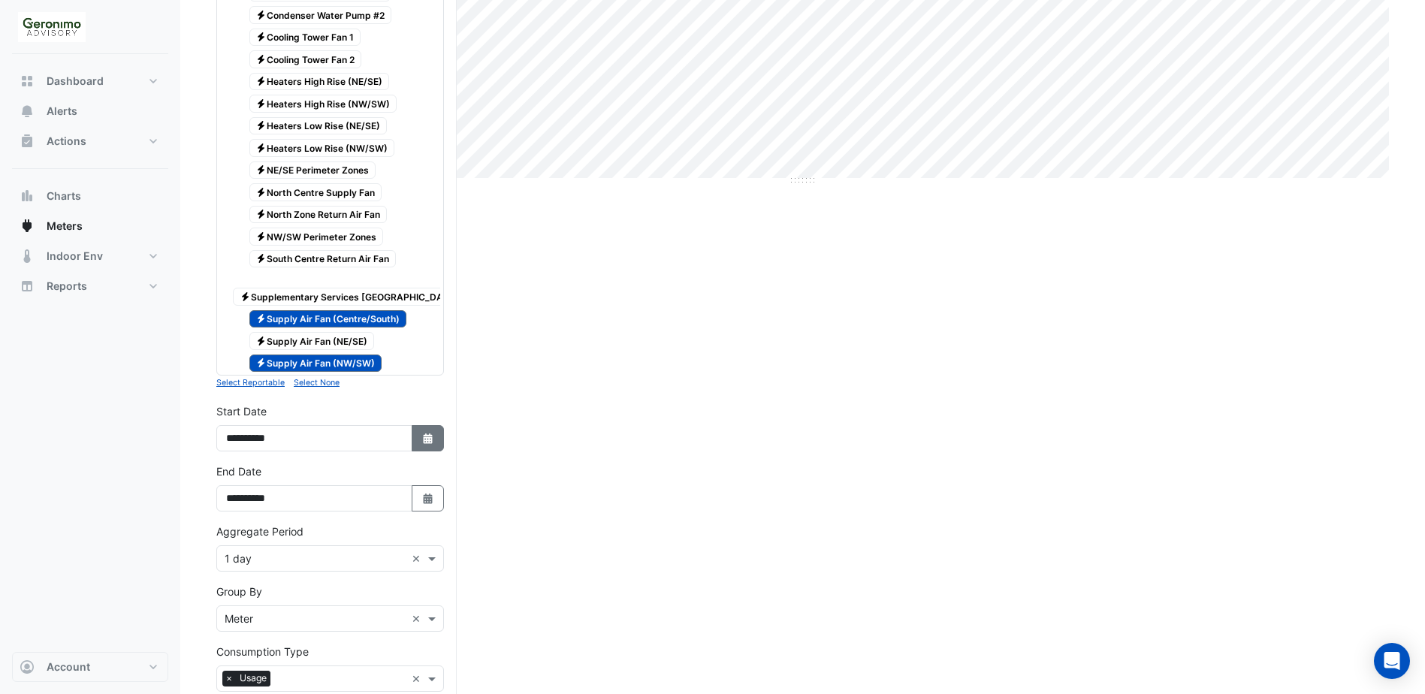
click at [433, 403] on icon "Select Date" at bounding box center [428, 438] width 14 height 11
select select "*"
select select "****"
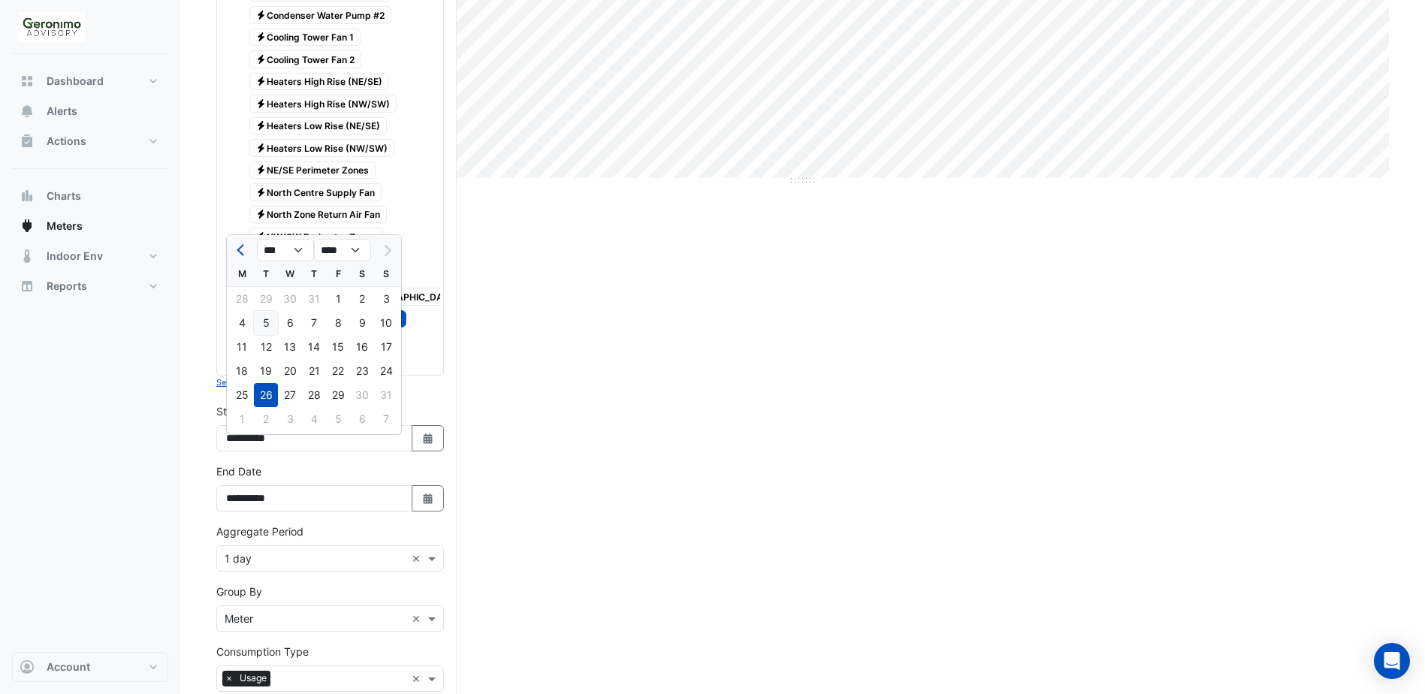
click at [267, 323] on div "5" at bounding box center [266, 323] width 24 height 24
type input "**********"
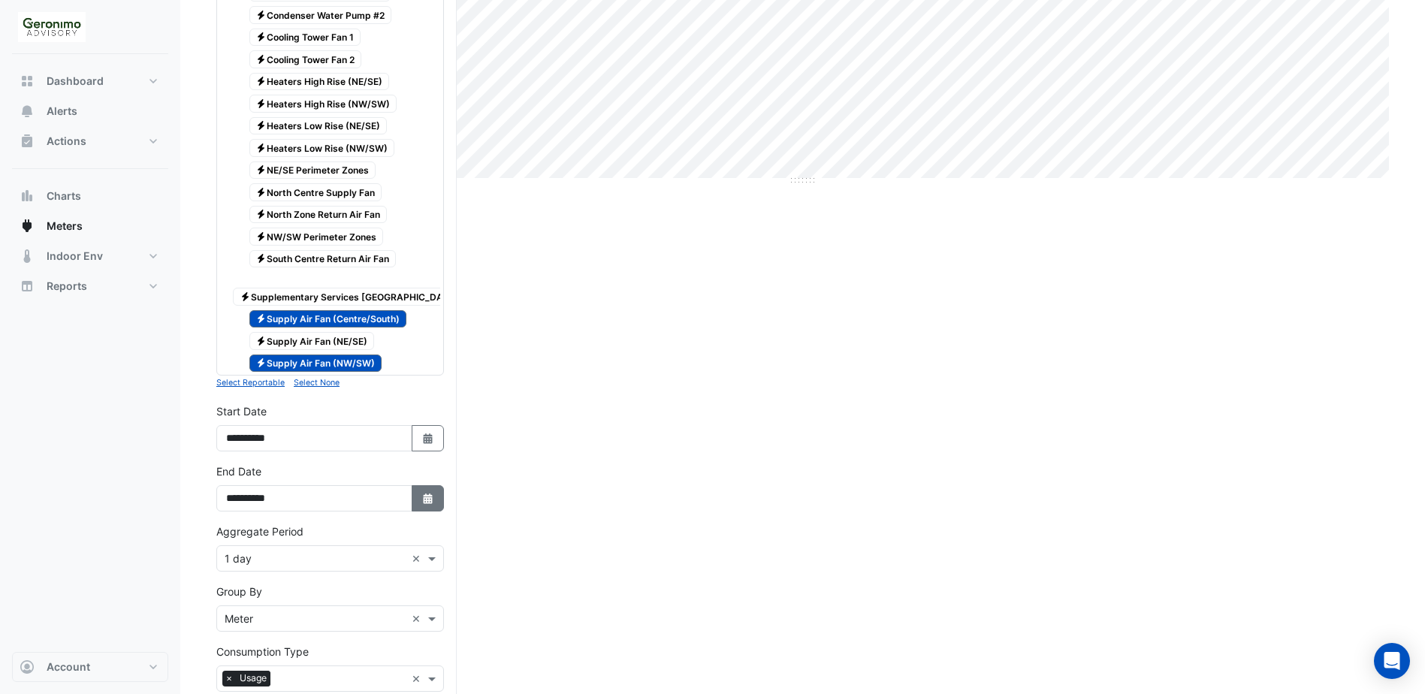
click at [424, 403] on icon "Select Date" at bounding box center [428, 499] width 14 height 11
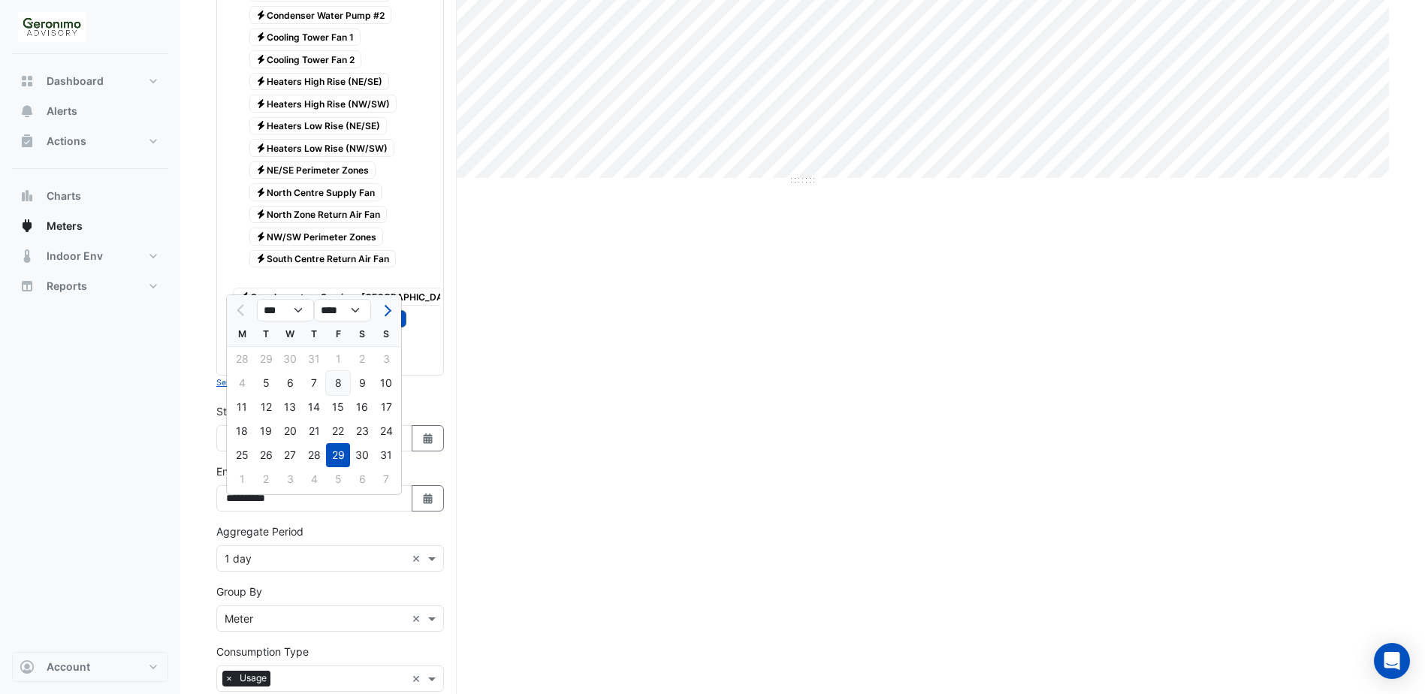
click at [339, 386] on div "8" at bounding box center [338, 383] width 24 height 24
type input "**********"
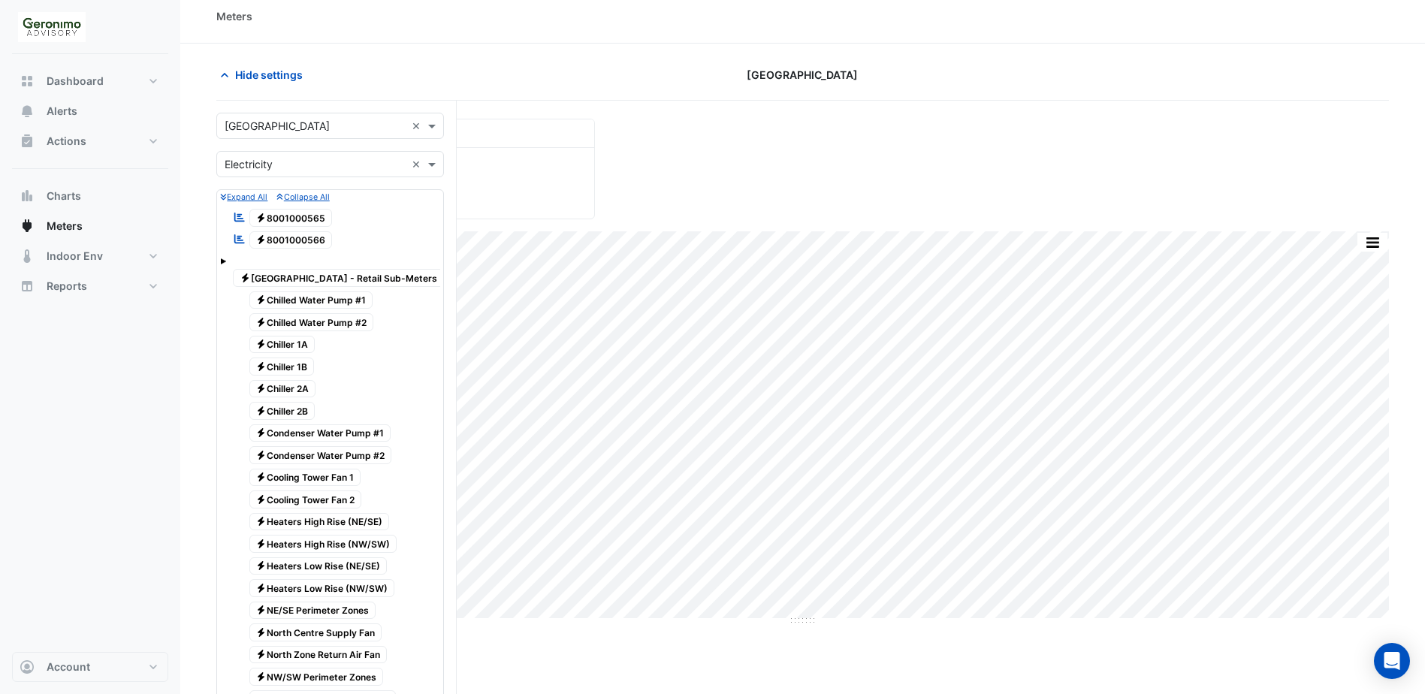
scroll to position [0, 0]
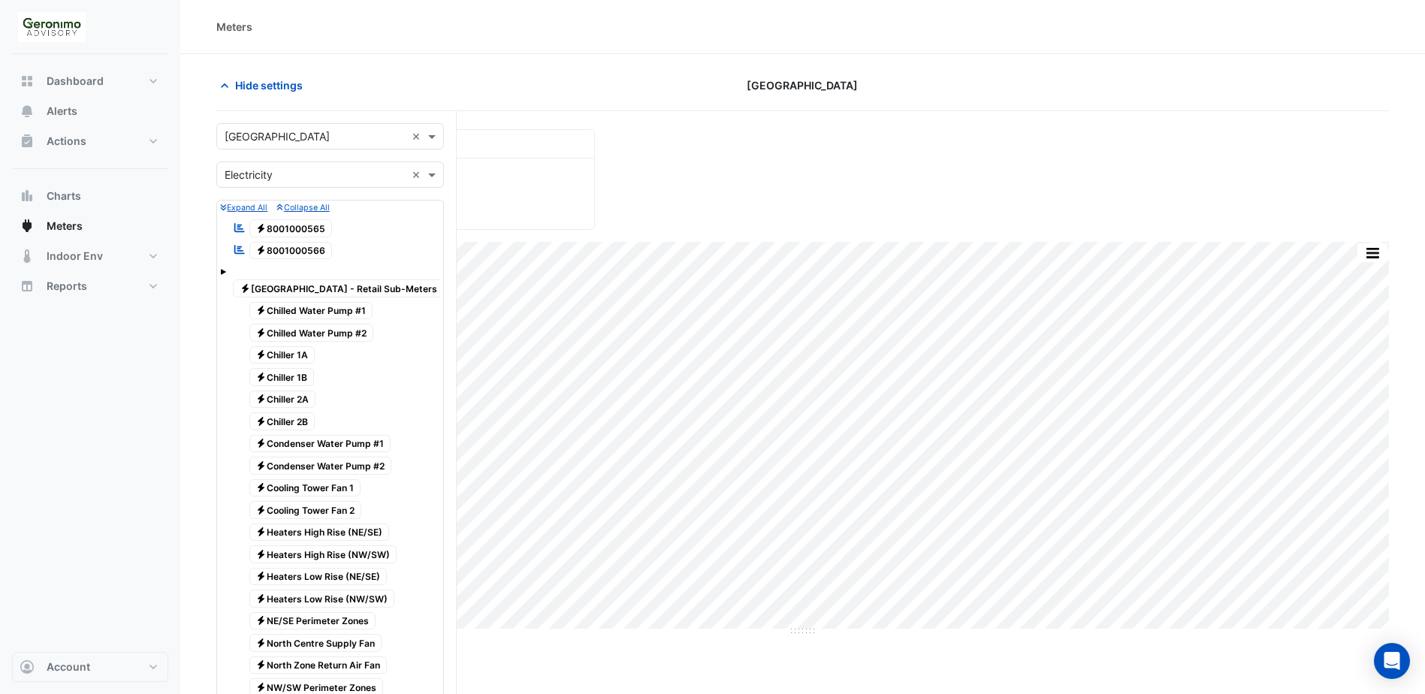
click at [689, 157] on div "Current Period Total ([DATE] - [DATE] ) 2,567 kWh" at bounding box center [802, 173] width 1191 height 113
click at [223, 81] on icon "button" at bounding box center [224, 85] width 15 height 15
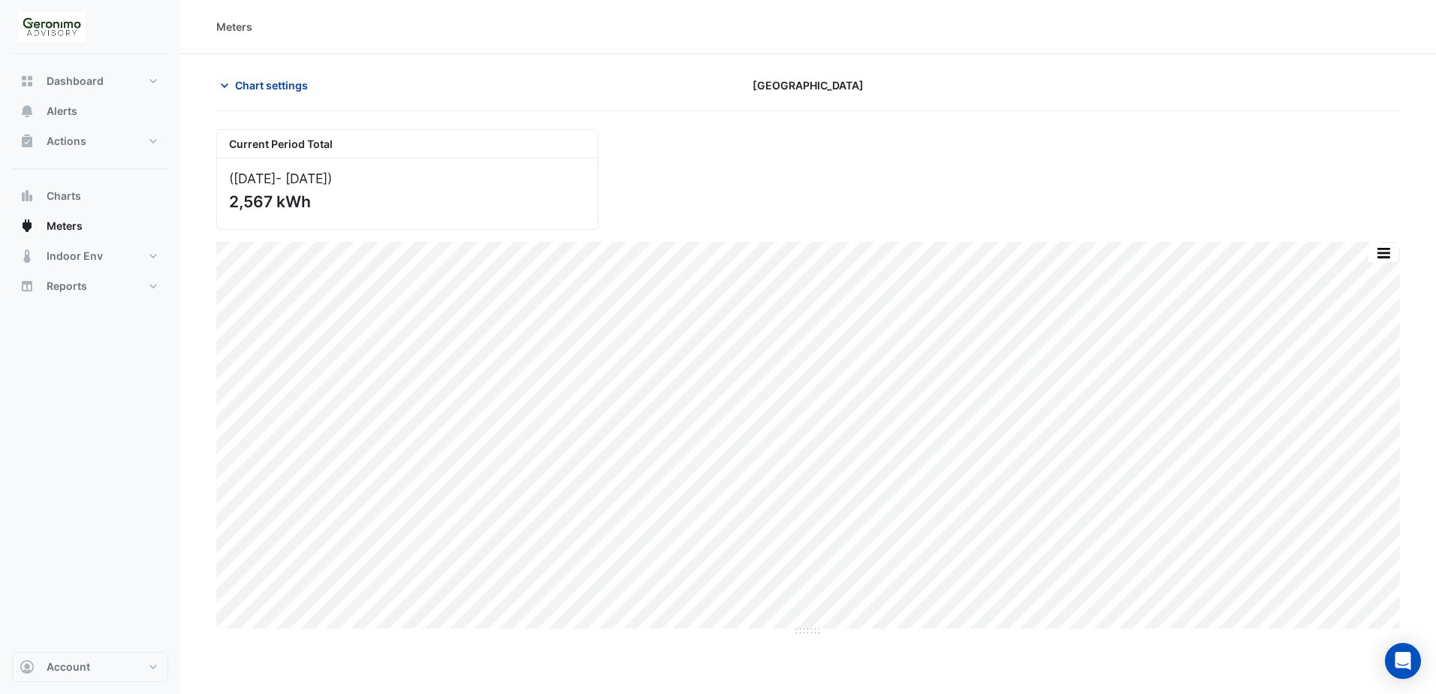
click at [225, 86] on icon "button" at bounding box center [225, 85] width 8 height 5
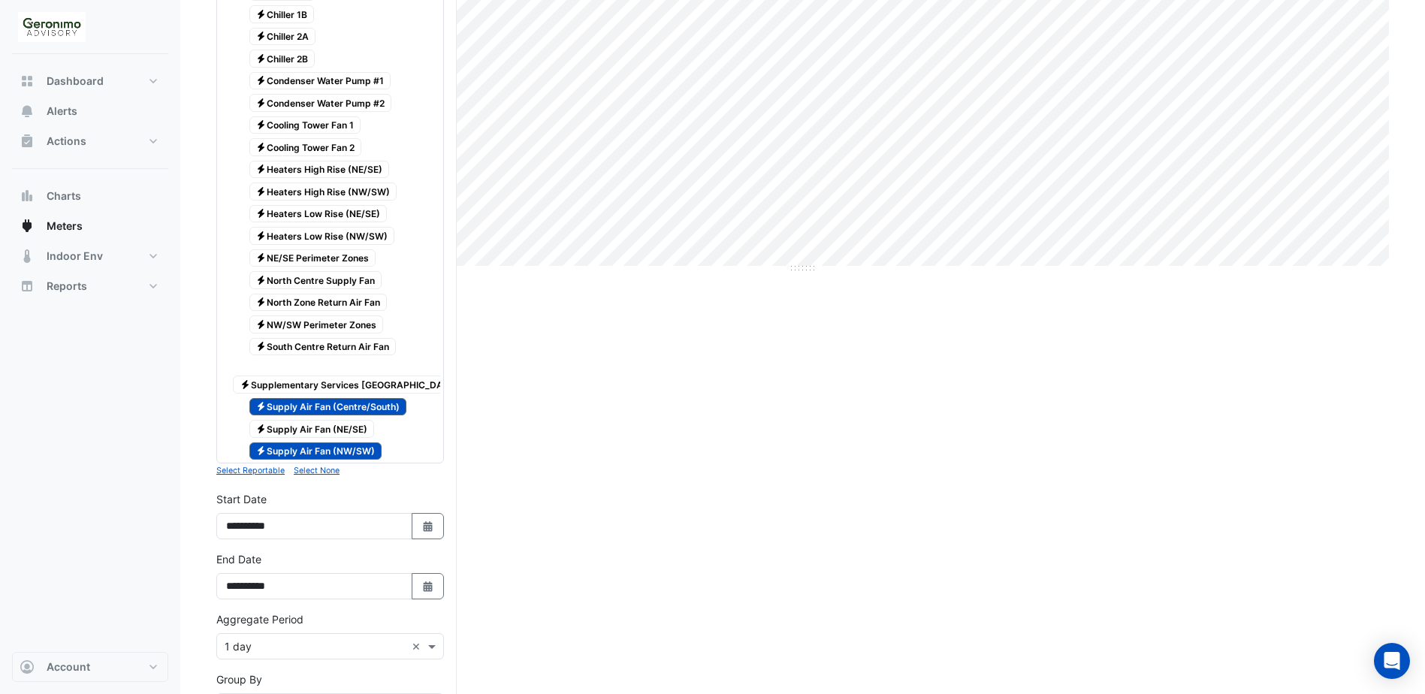
scroll to position [601, 0]
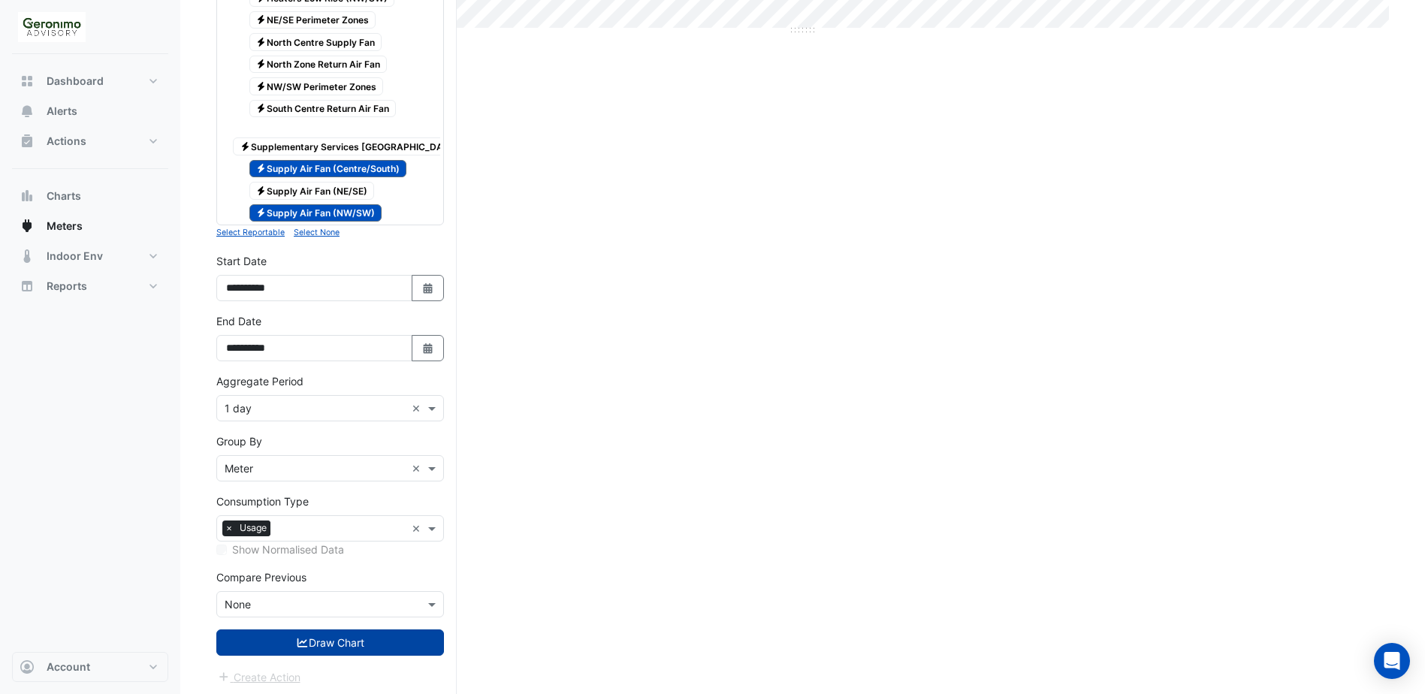
click at [364, 403] on button "Draw Chart" at bounding box center [330, 643] width 228 height 26
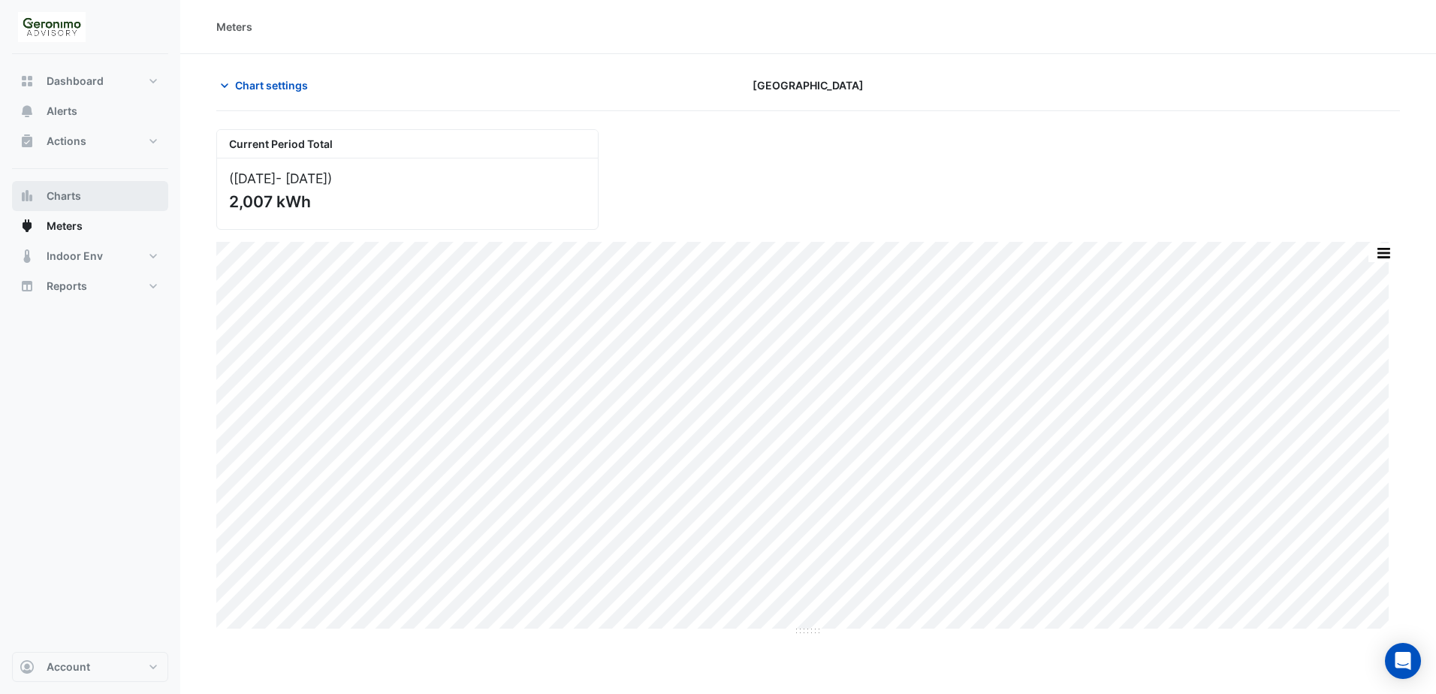
click at [78, 198] on span "Charts" at bounding box center [64, 196] width 35 height 15
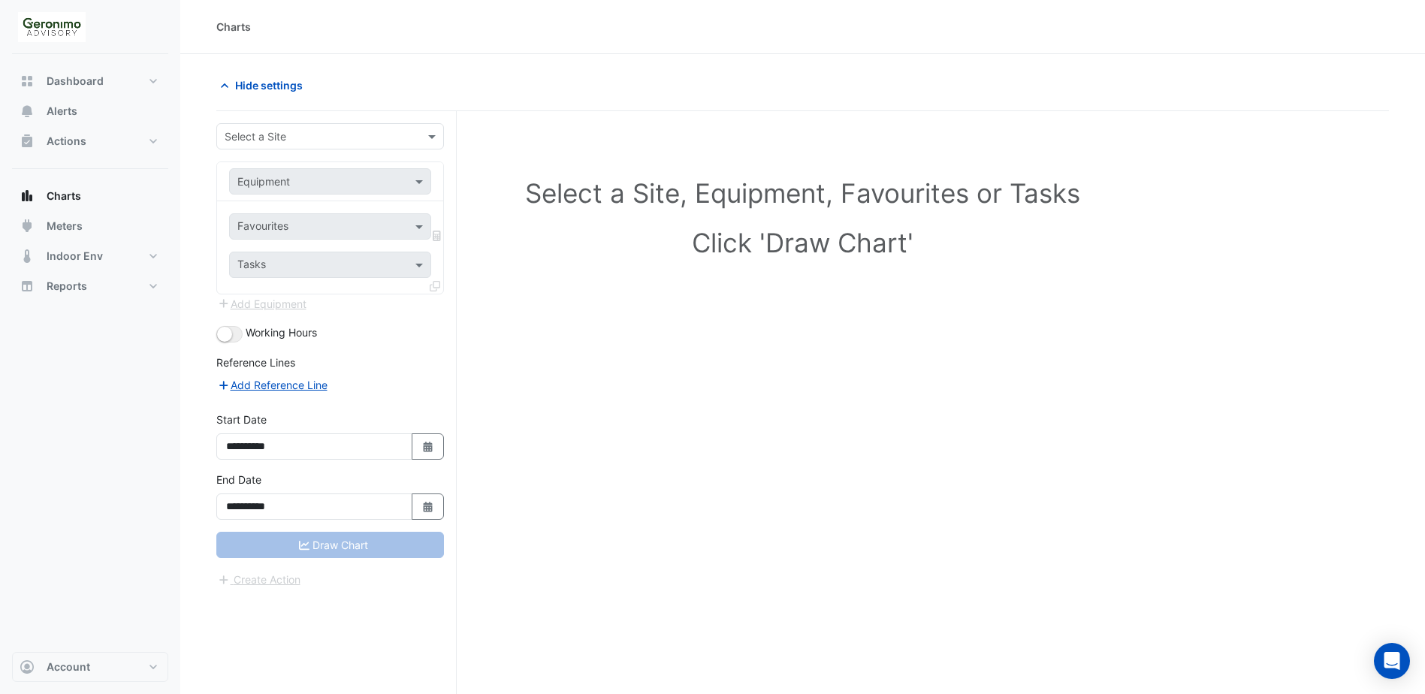
click at [691, 403] on div "Select a Site, Equipment, Favourites or Tasks Click 'Draw Chart'" at bounding box center [802, 431] width 1173 height 640
click at [62, 198] on span "Charts" at bounding box center [64, 196] width 35 height 15
click at [228, 85] on icon "button" at bounding box center [224, 85] width 15 height 15
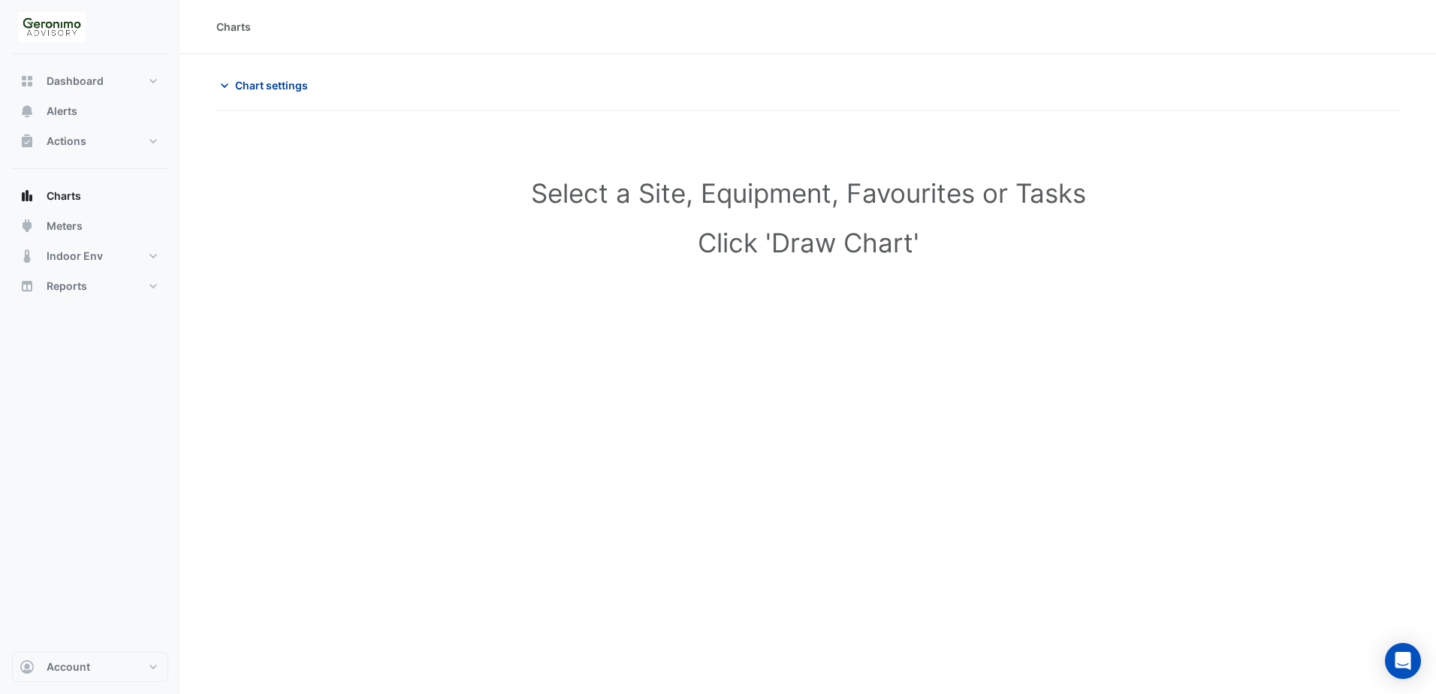
click at [228, 85] on icon "button" at bounding box center [224, 85] width 15 height 15
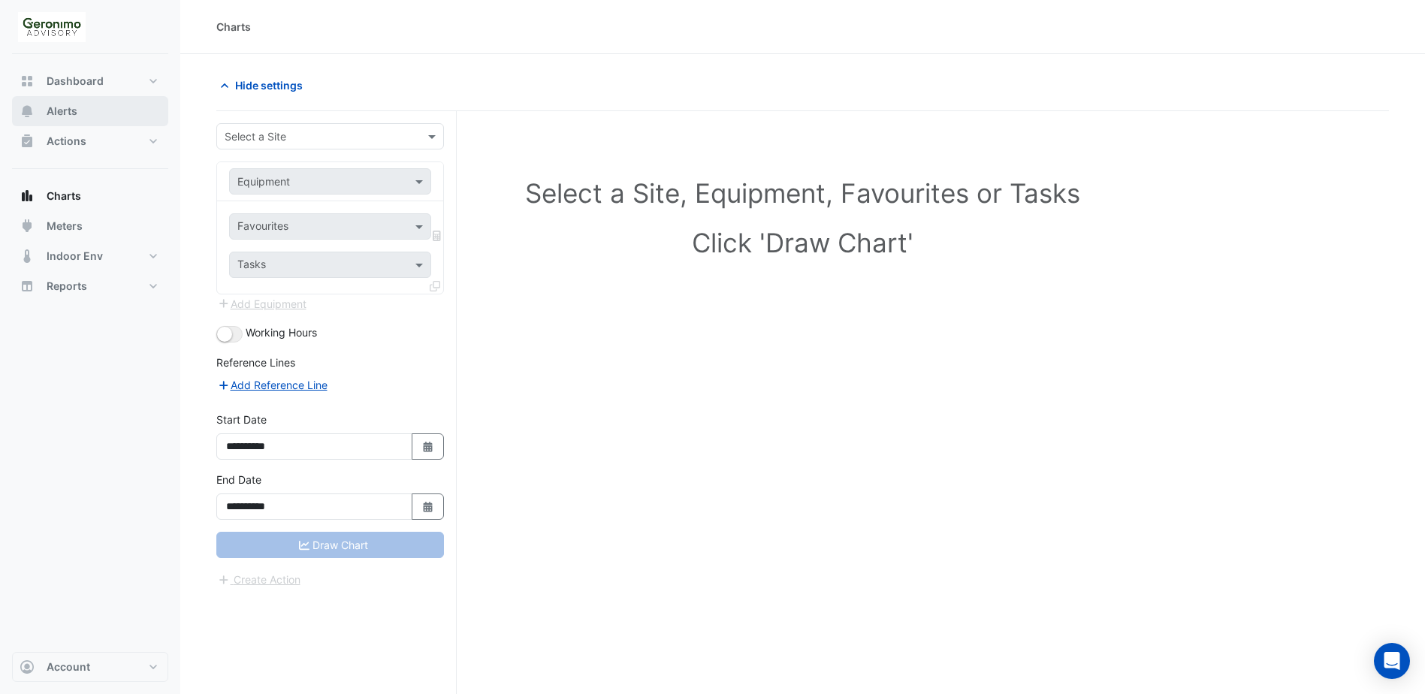
click at [68, 105] on span "Alerts" at bounding box center [62, 111] width 31 height 15
